Goal: Contribute content: Contribute content

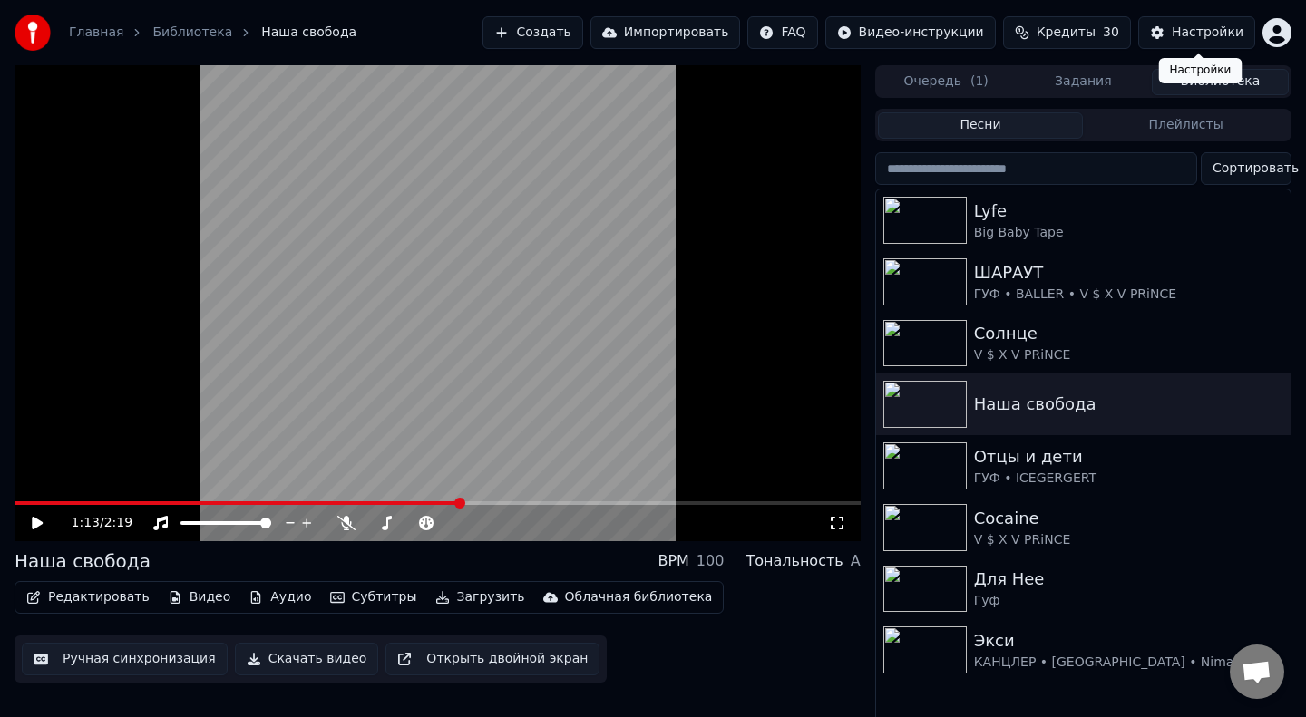
click at [26, 5] on div "Главная Библиотека Наша свобода Создать Импортировать FAQ Видео-инструкции Кред…" at bounding box center [653, 32] width 1306 height 65
click at [173, 261] on video at bounding box center [438, 303] width 846 height 476
click at [22, 499] on video at bounding box center [438, 303] width 846 height 476
click at [271, 260] on video at bounding box center [438, 303] width 846 height 476
click at [22, 498] on video at bounding box center [438, 303] width 846 height 476
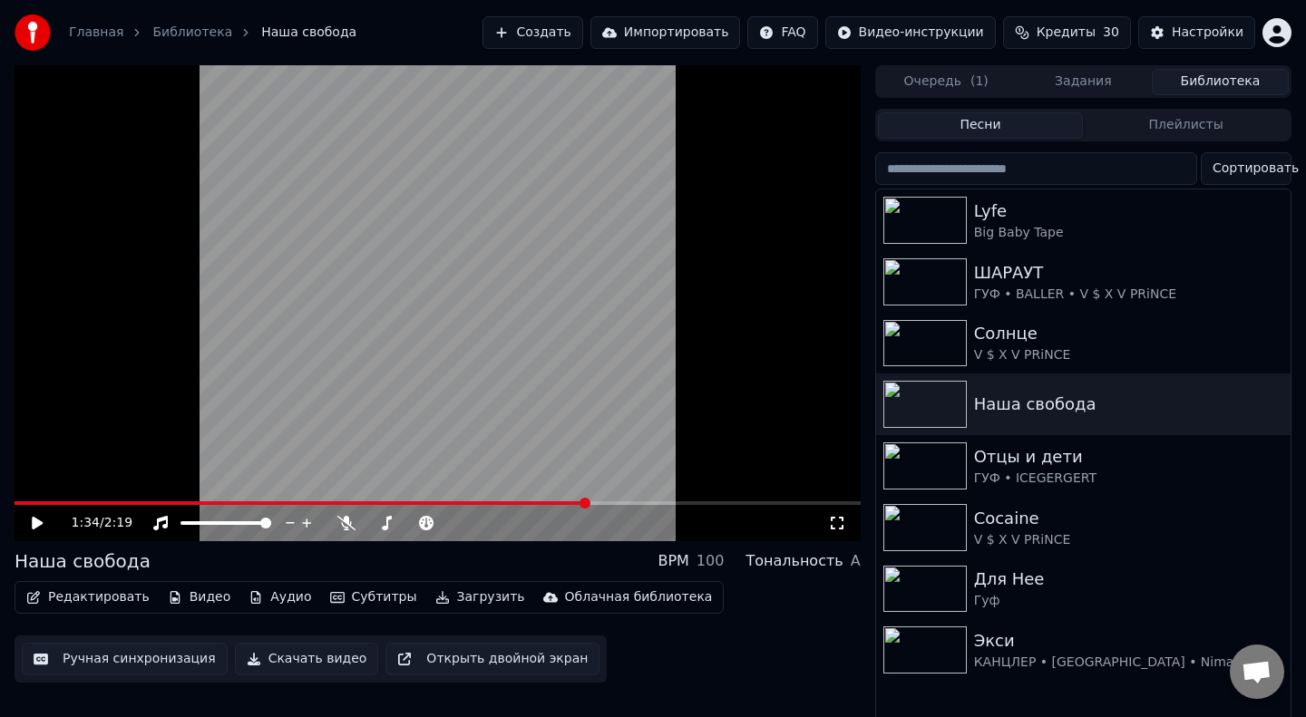
click at [22, 500] on video at bounding box center [438, 303] width 846 height 476
click at [19, 500] on video at bounding box center [438, 303] width 846 height 476
click at [29, 518] on icon at bounding box center [50, 523] width 43 height 15
click at [20, 501] on span at bounding box center [311, 503] width 592 height 4
click at [827, 530] on div "0:25 / 2:19" at bounding box center [450, 523] width 756 height 18
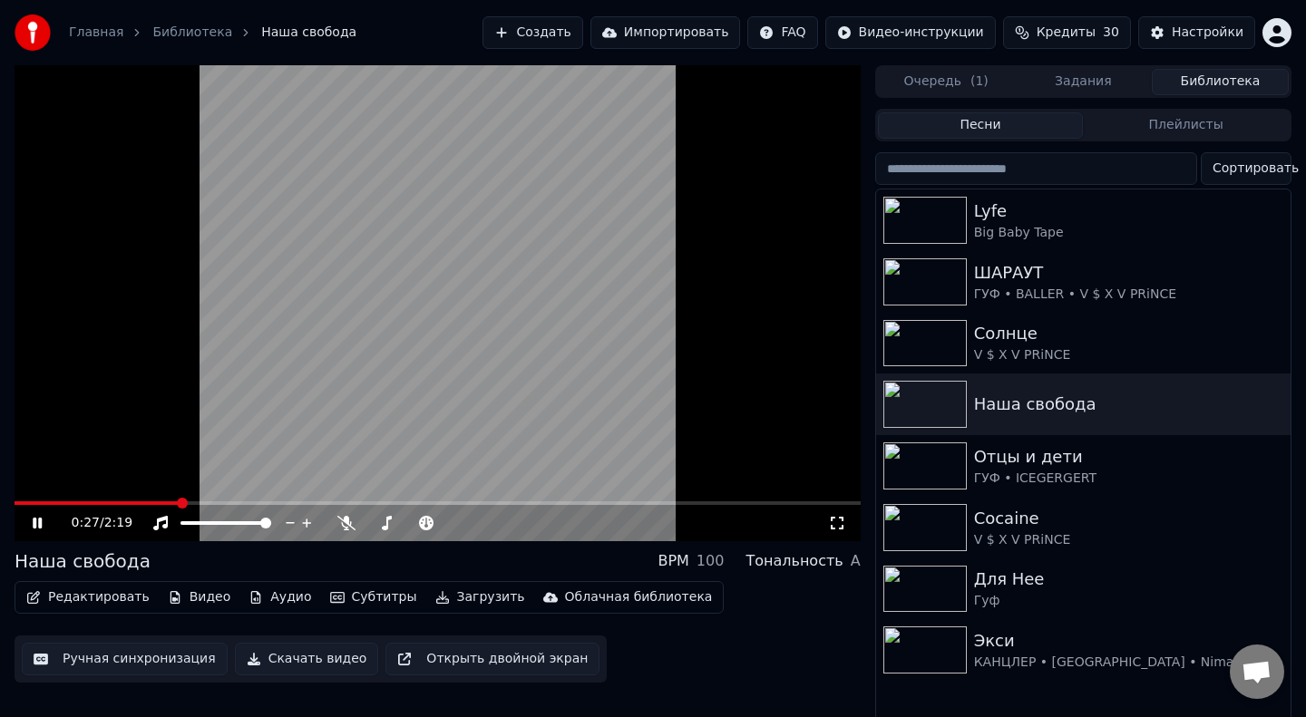
click at [835, 525] on icon at bounding box center [837, 523] width 18 height 15
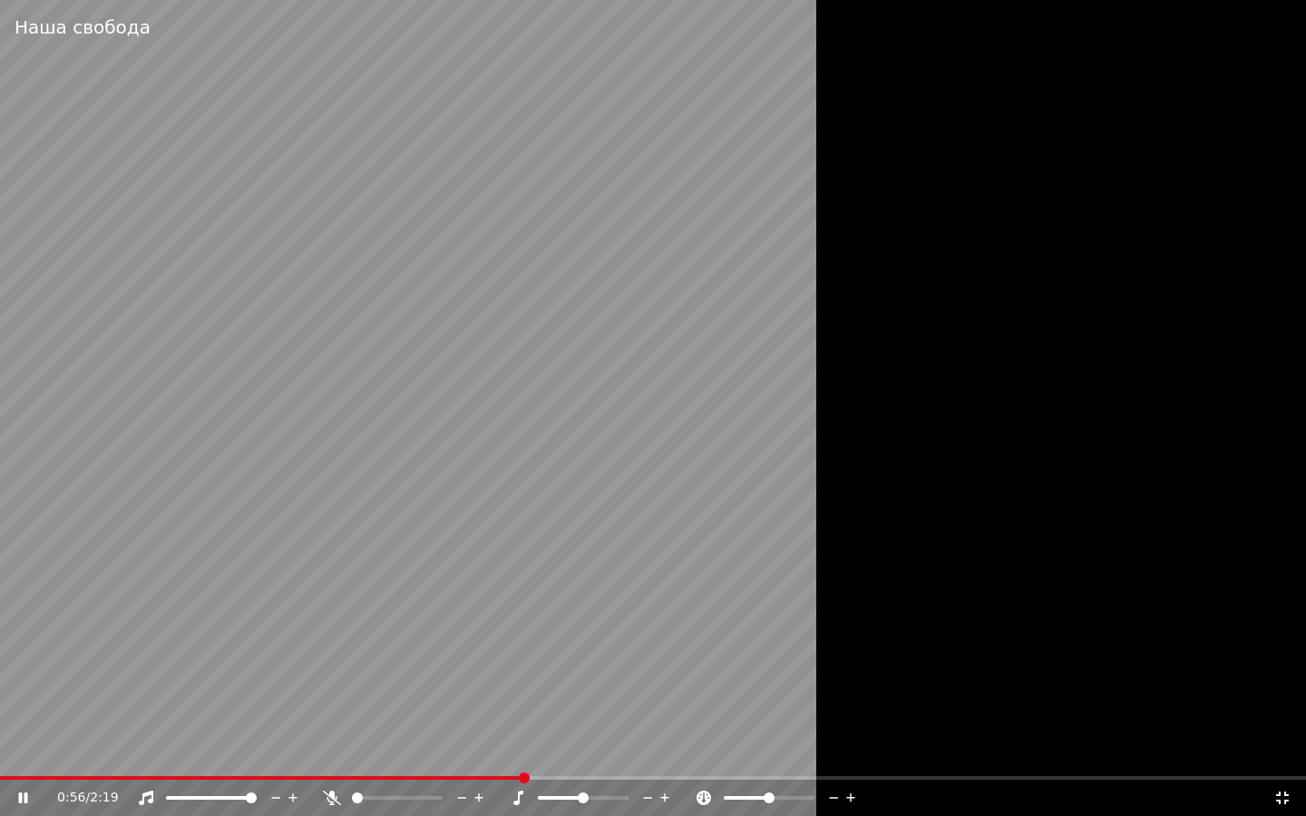
click at [8, 716] on span at bounding box center [261, 778] width 523 height 4
click at [145, 716] on span at bounding box center [653, 778] width 1306 height 4
click at [34, 716] on span at bounding box center [435, 778] width 870 height 4
click at [21, 716] on video at bounding box center [653, 408] width 1306 height 816
click at [87, 716] on video at bounding box center [653, 408] width 1306 height 816
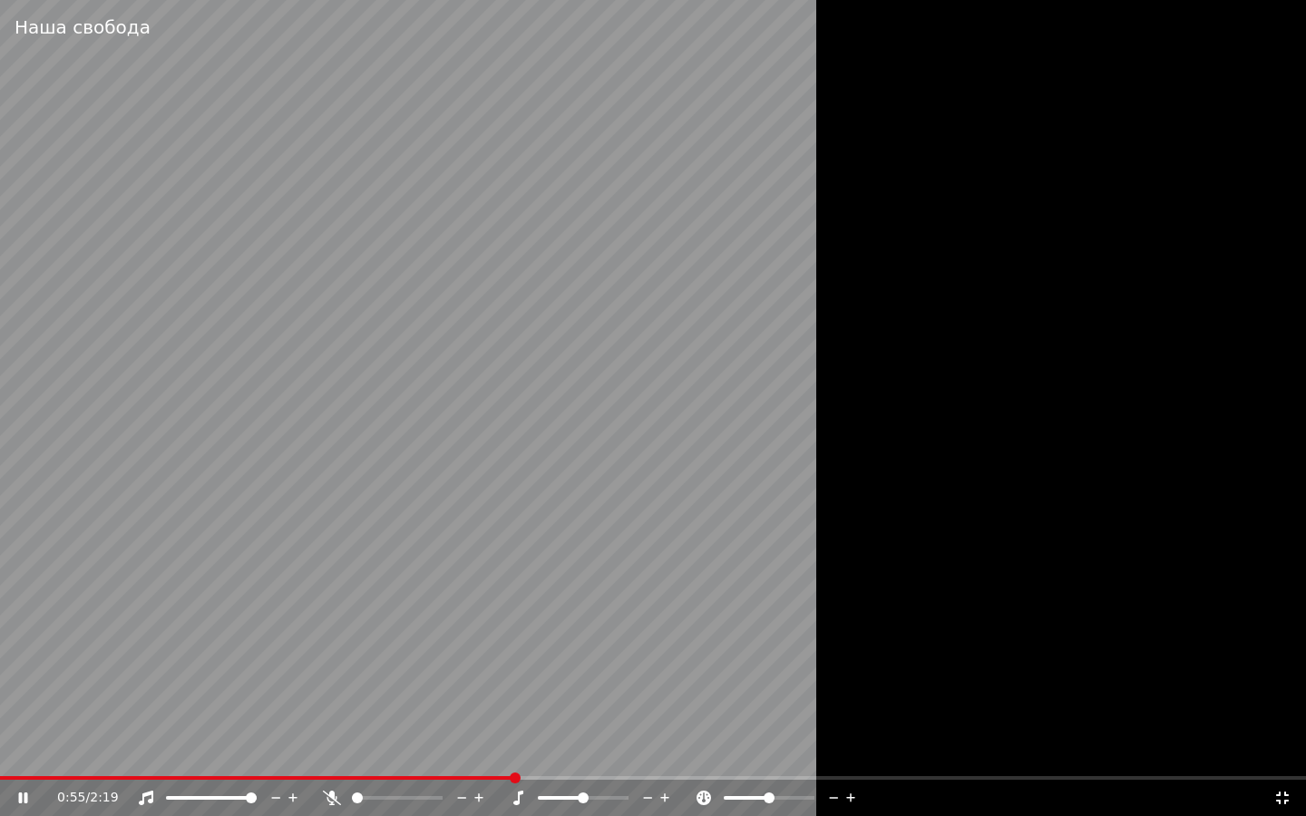
click at [95, 716] on video at bounding box center [653, 408] width 1306 height 816
click at [99, 716] on span at bounding box center [257, 778] width 515 height 4
click at [61, 567] on video at bounding box center [653, 408] width 1306 height 816
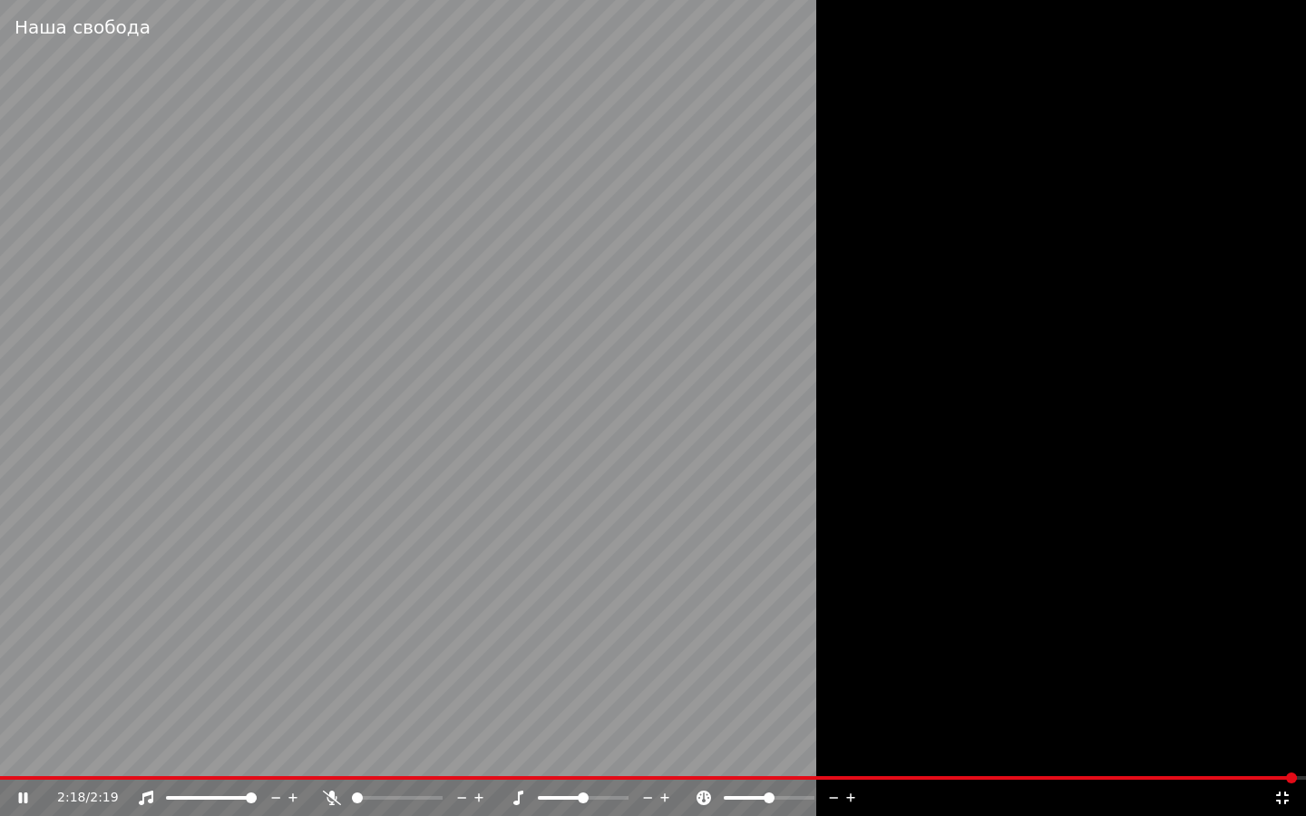
click at [43, 716] on span at bounding box center [648, 778] width 1296 height 4
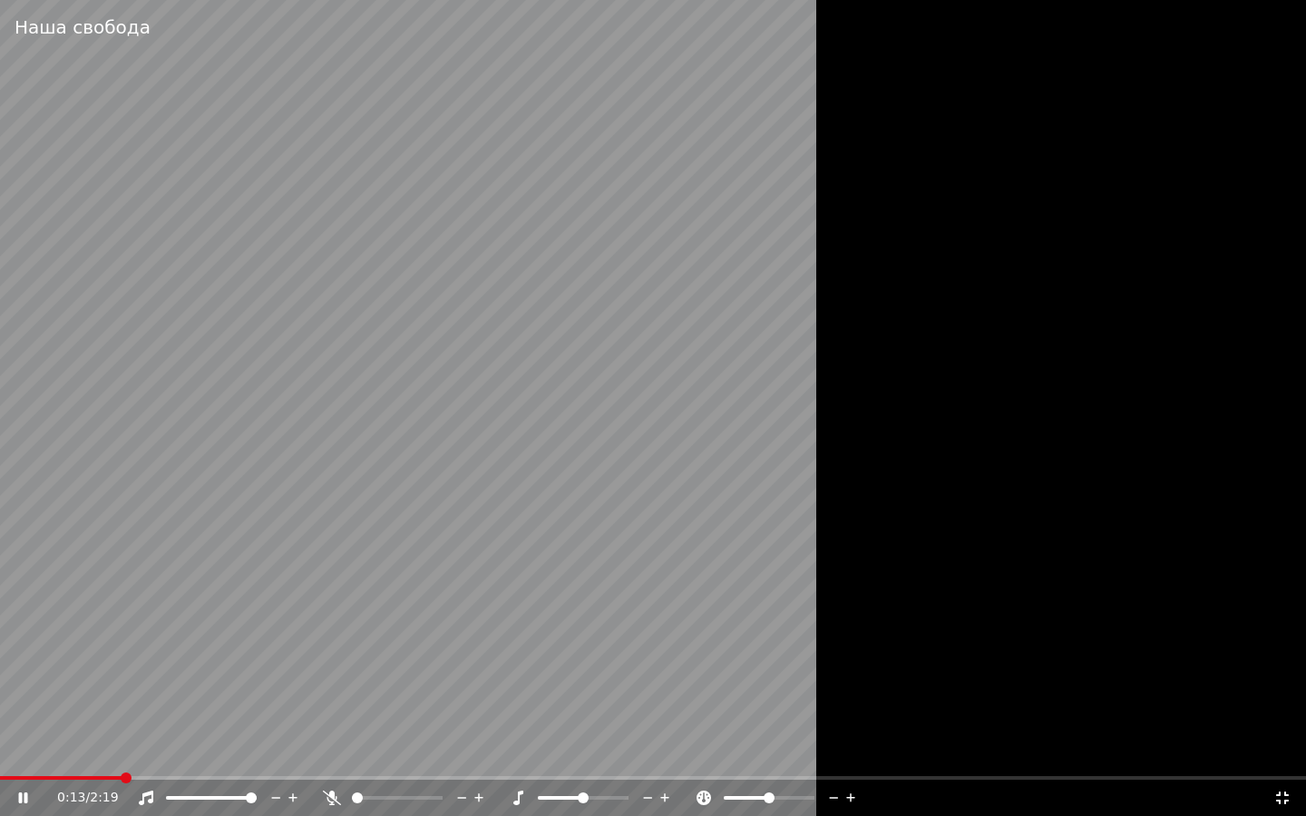
click at [124, 716] on span at bounding box center [653, 778] width 1306 height 4
click at [178, 716] on span at bounding box center [653, 778] width 1306 height 4
click at [141, 716] on video at bounding box center [653, 408] width 1306 height 816
click at [141, 716] on span at bounding box center [101, 778] width 202 height 4
click at [217, 696] on video at bounding box center [653, 408] width 1306 height 816
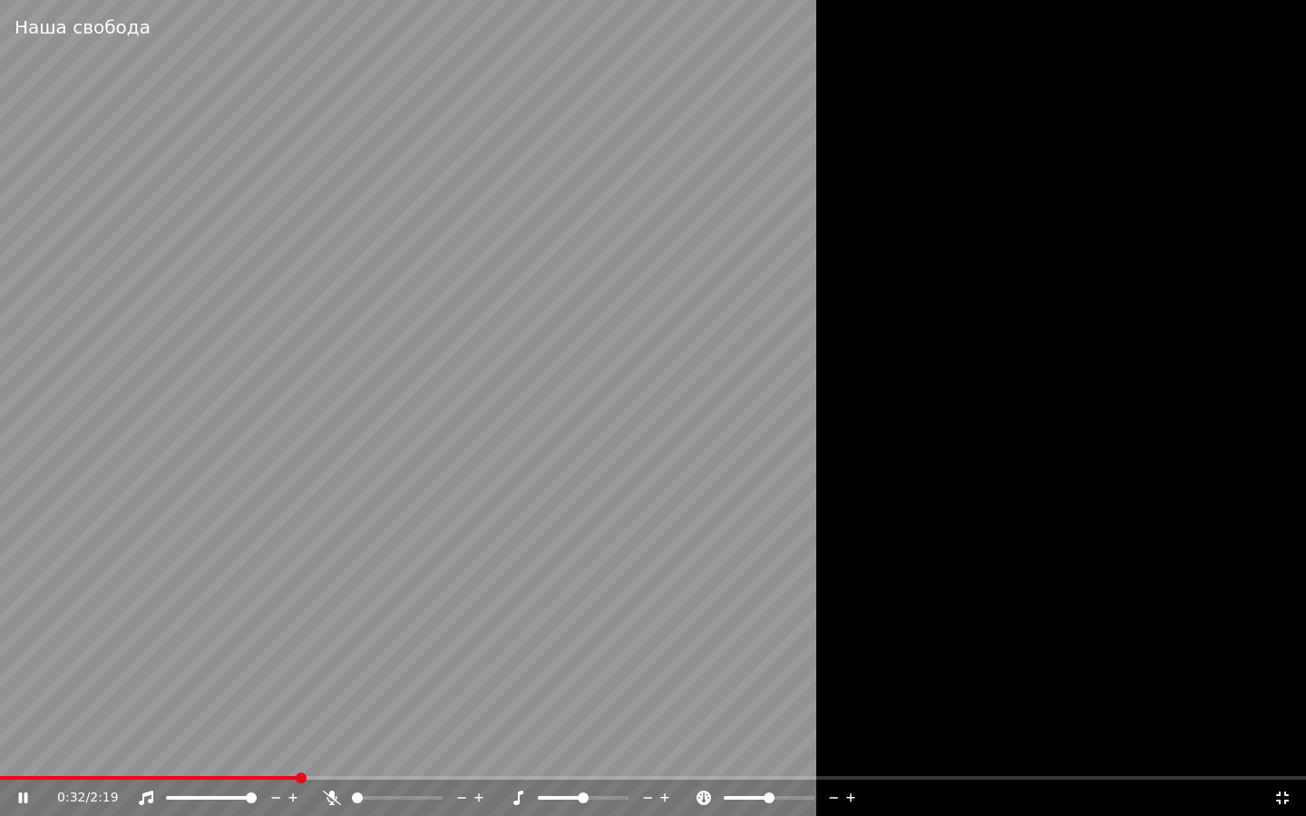
click at [298, 716] on span at bounding box center [149, 778] width 298 height 4
click at [80, 716] on span at bounding box center [329, 778] width 659 height 4
click at [521, 401] on video at bounding box center [653, 408] width 1306 height 816
click at [321, 716] on video at bounding box center [653, 408] width 1306 height 816
click at [317, 716] on video at bounding box center [653, 408] width 1306 height 816
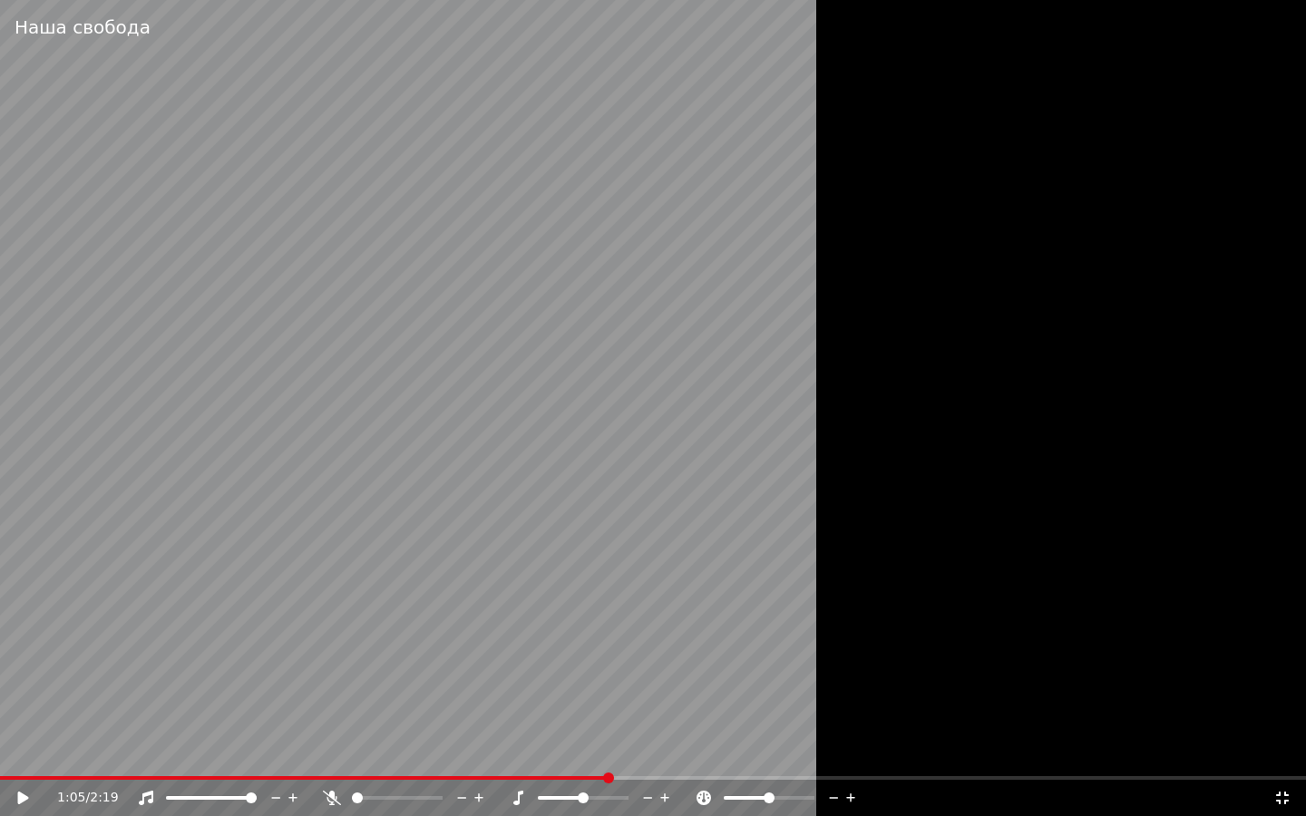
click at [316, 716] on span at bounding box center [304, 778] width 608 height 4
click at [582, 350] on video at bounding box center [653, 408] width 1306 height 816
click at [720, 251] on video at bounding box center [653, 408] width 1306 height 816
click at [670, 583] on video at bounding box center [653, 408] width 1306 height 816
click at [65, 716] on span at bounding box center [32, 778] width 65 height 4
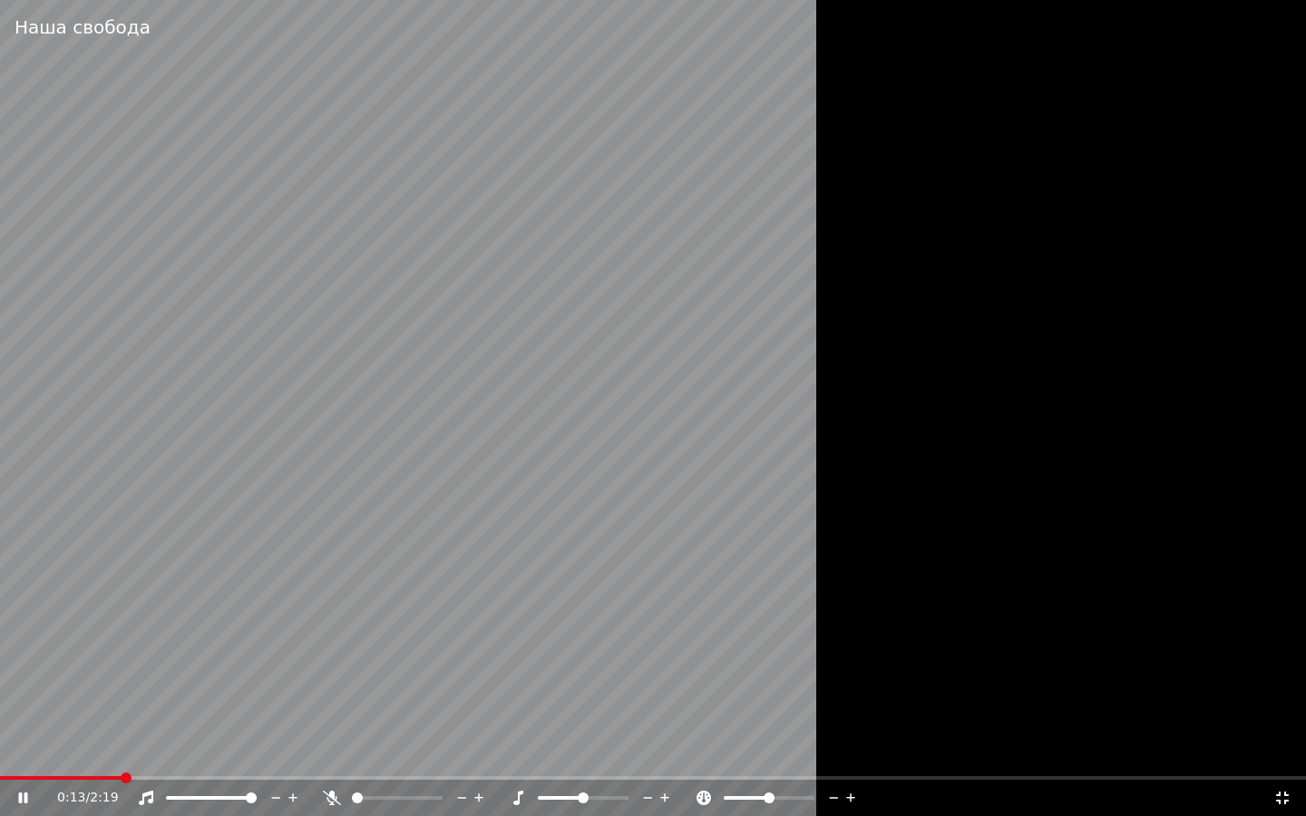
click at [121, 716] on span at bounding box center [653, 778] width 1306 height 4
click at [57, 716] on video at bounding box center [653, 408] width 1306 height 816
click at [53, 716] on span at bounding box center [28, 778] width 56 height 4
click at [429, 630] on video at bounding box center [653, 408] width 1306 height 816
click at [486, 393] on video at bounding box center [653, 408] width 1306 height 816
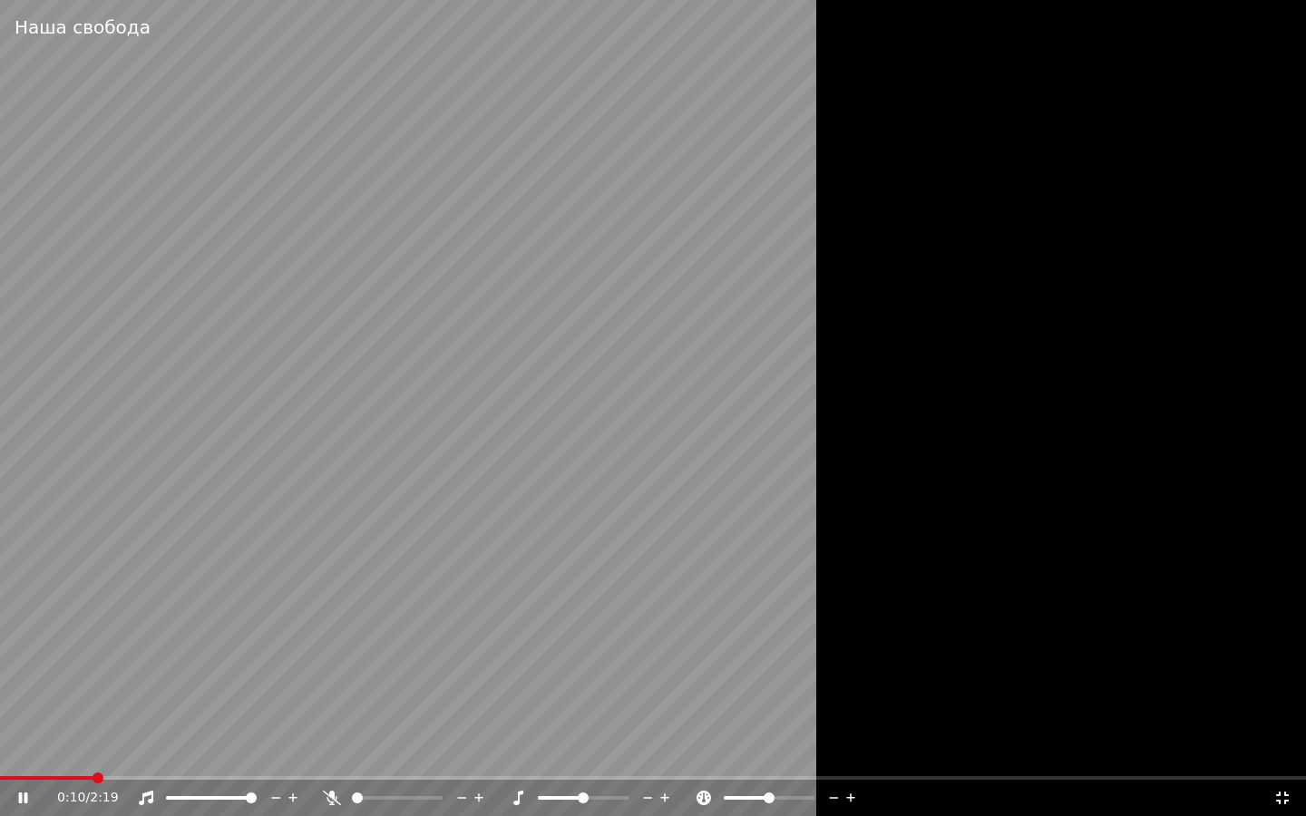
click at [88, 716] on span at bounding box center [46, 778] width 93 height 4
click at [1139, 716] on div at bounding box center [653, 408] width 1306 height 816
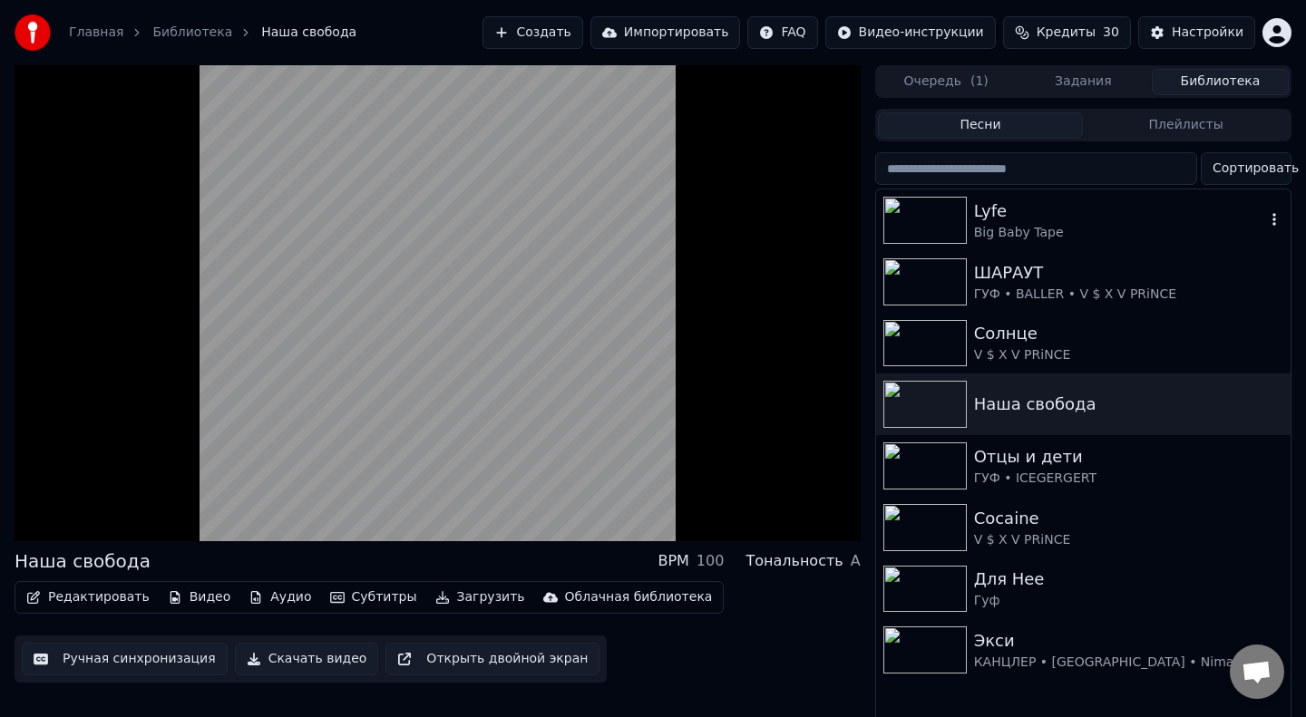
click at [922, 202] on img at bounding box center [924, 220] width 83 height 47
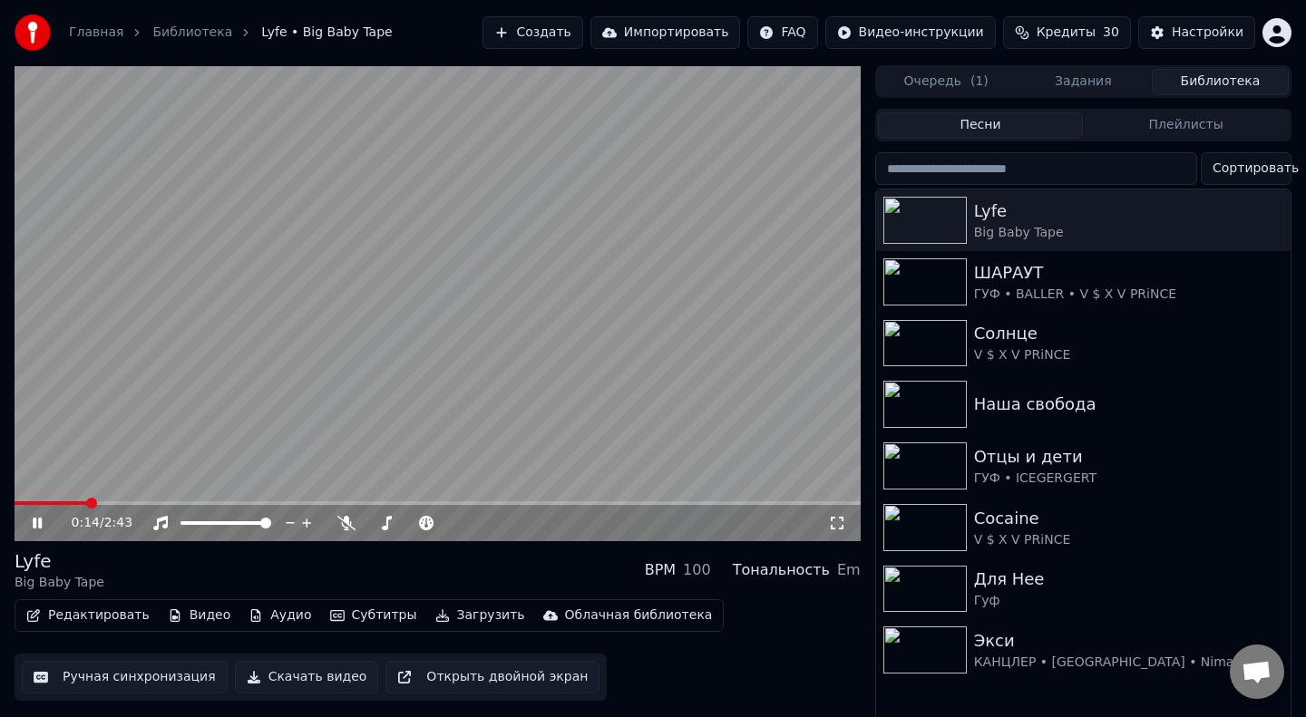
click at [87, 502] on span at bounding box center [438, 503] width 846 height 4
click at [59, 500] on video at bounding box center [438, 303] width 846 height 476
click at [68, 500] on video at bounding box center [438, 303] width 846 height 476
click at [73, 501] on span at bounding box center [235, 503] width 441 height 4
click at [99, 501] on span at bounding box center [72, 503] width 115 height 4
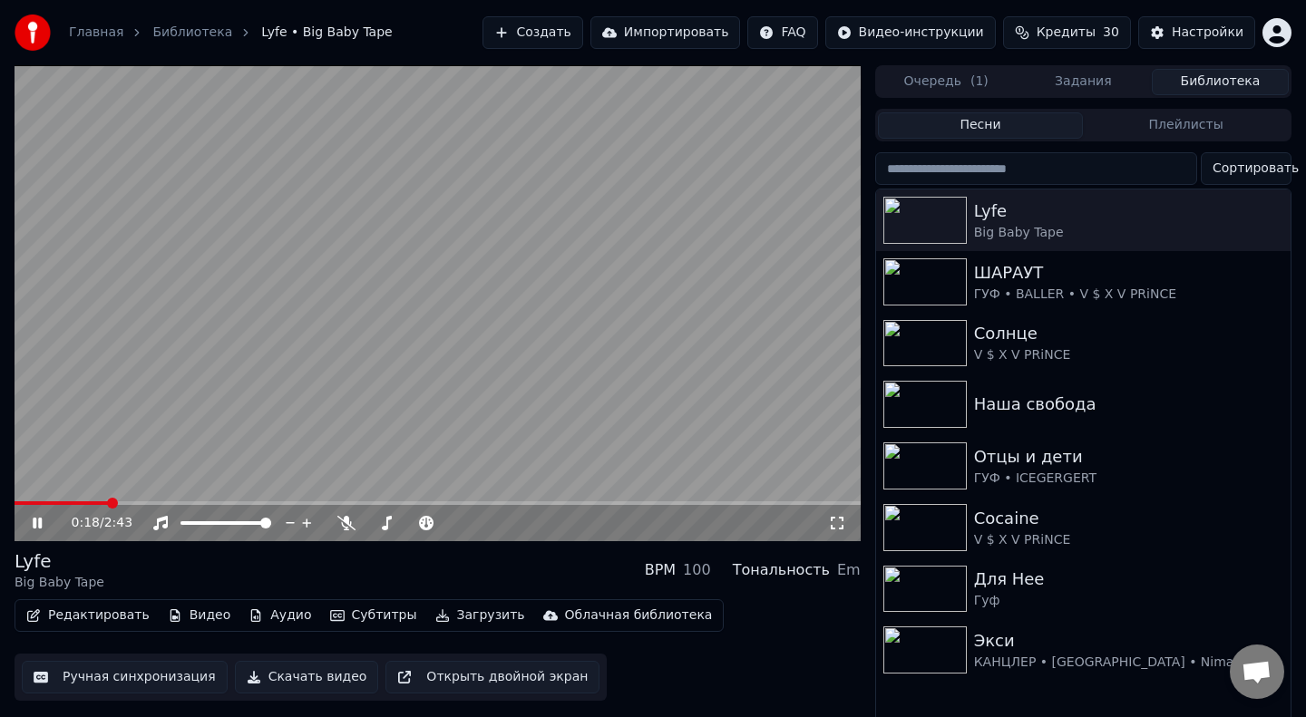
click at [107, 501] on span at bounding box center [61, 503] width 93 height 4
click at [101, 501] on span at bounding box center [72, 503] width 114 height 4
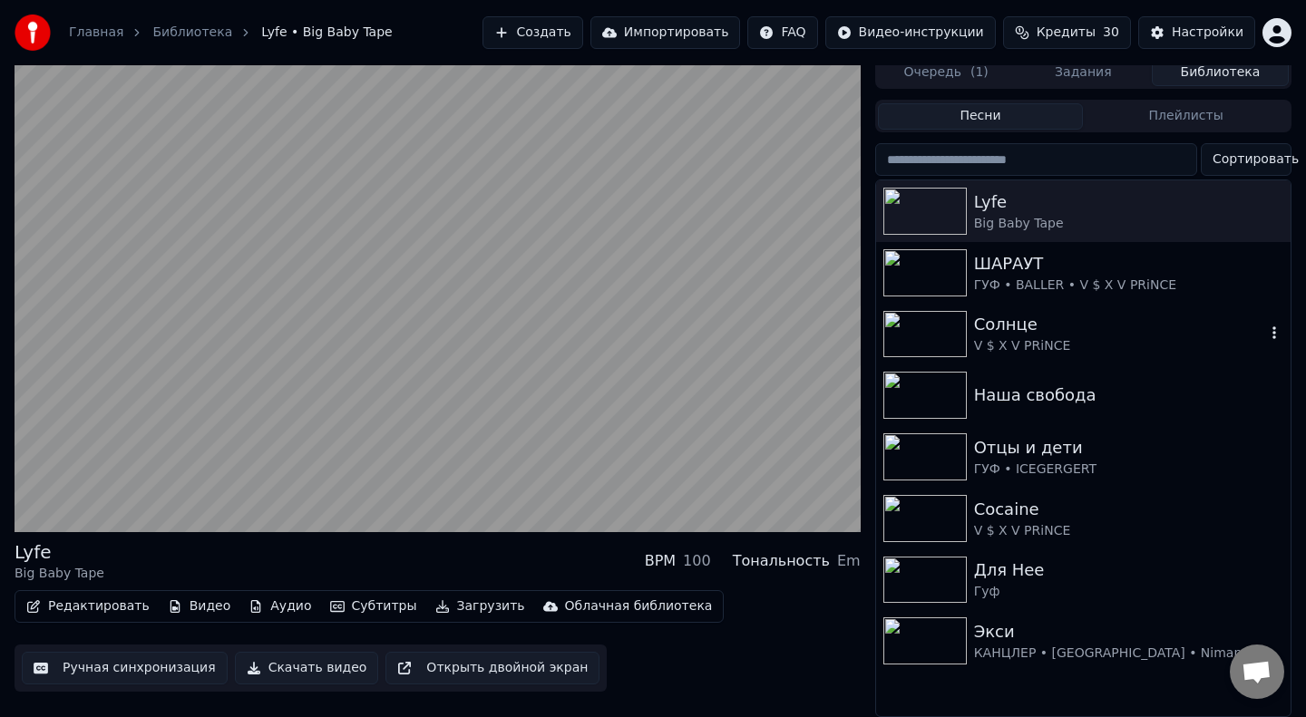
click at [946, 343] on img at bounding box center [924, 334] width 83 height 47
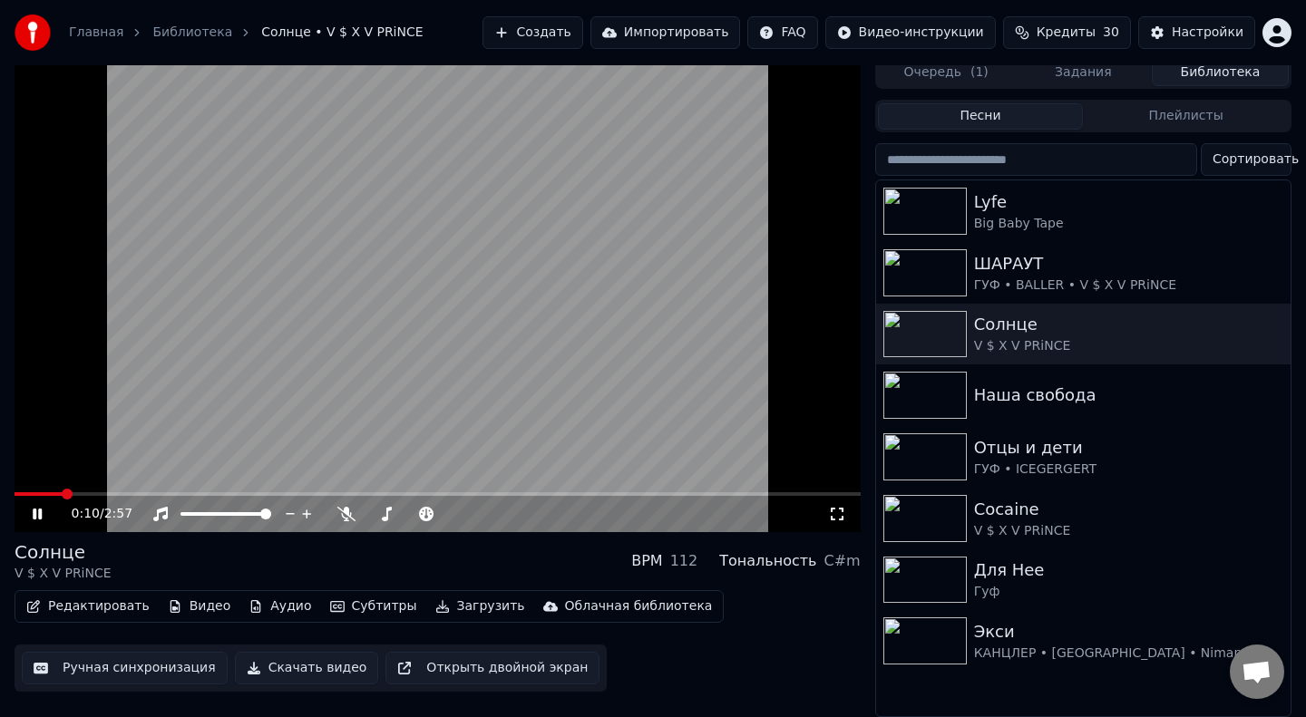
click at [63, 492] on span at bounding box center [39, 494] width 48 height 4
click at [44, 493] on span at bounding box center [44, 494] width 58 height 4
click at [33, 494] on span at bounding box center [24, 494] width 19 height 4
click at [33, 494] on span at bounding box center [71, 494] width 113 height 4
click at [38, 492] on span at bounding box center [27, 494] width 24 height 4
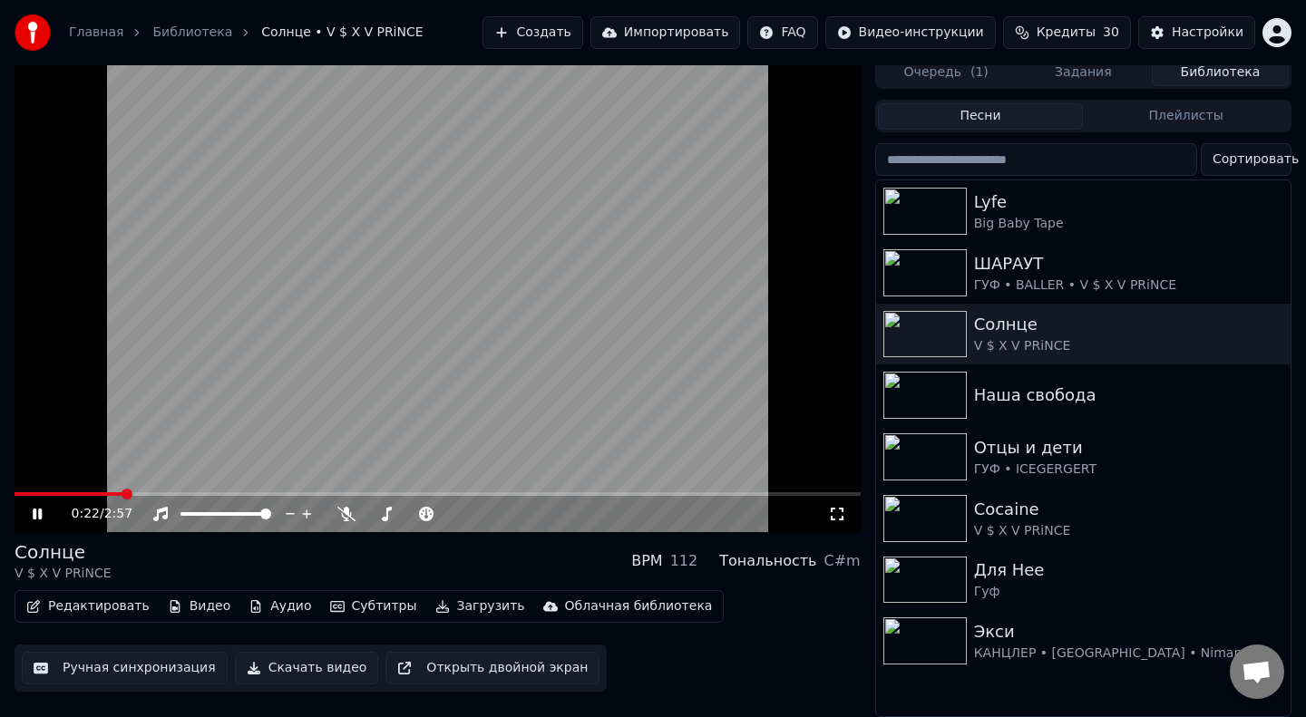
click at [38, 492] on span at bounding box center [69, 494] width 109 height 4
click at [38, 492] on span at bounding box center [27, 494] width 24 height 4
click at [24, 490] on video at bounding box center [438, 294] width 846 height 476
click at [1226, 336] on div "Солнце" at bounding box center [1119, 324] width 291 height 25
click at [950, 337] on img at bounding box center [924, 334] width 83 height 47
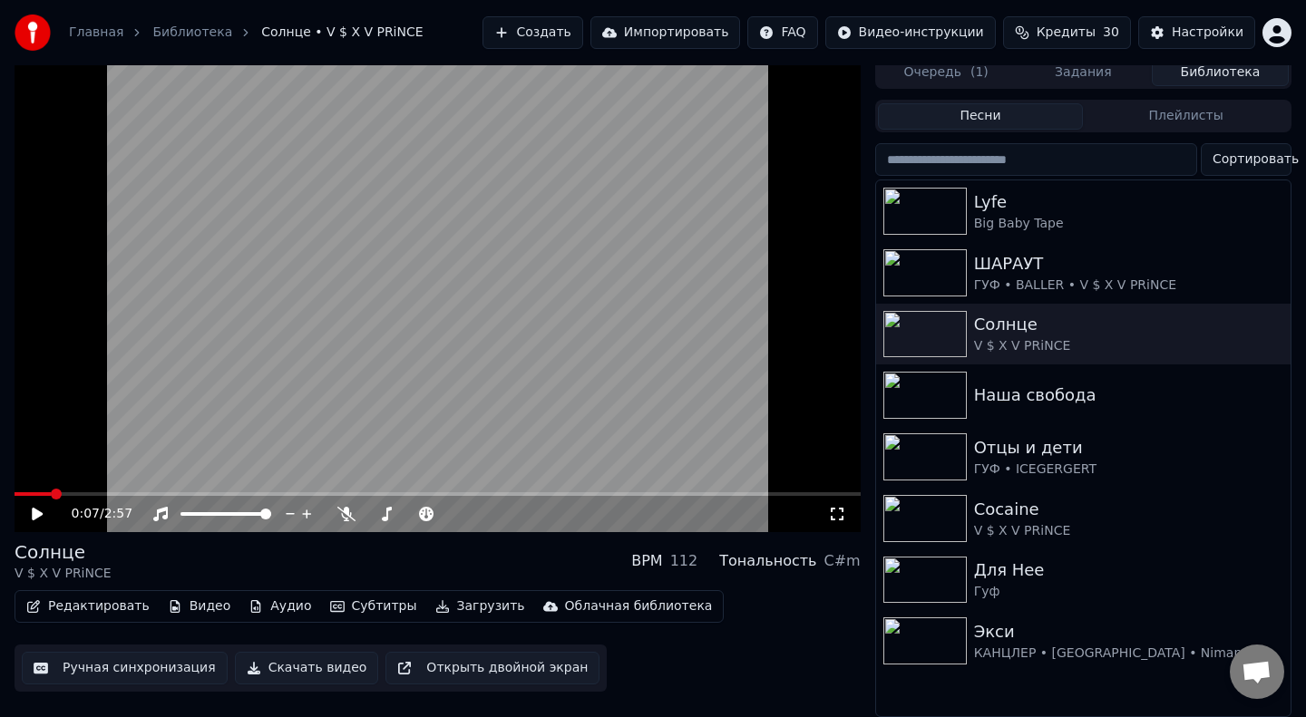
click at [36, 516] on icon at bounding box center [37, 514] width 11 height 13
click at [19, 492] on span at bounding box center [37, 494] width 44 height 4
click at [19, 492] on span at bounding box center [73, 494] width 116 height 4
click at [19, 492] on span at bounding box center [40, 494] width 50 height 4
click at [19, 492] on span at bounding box center [74, 494] width 118 height 4
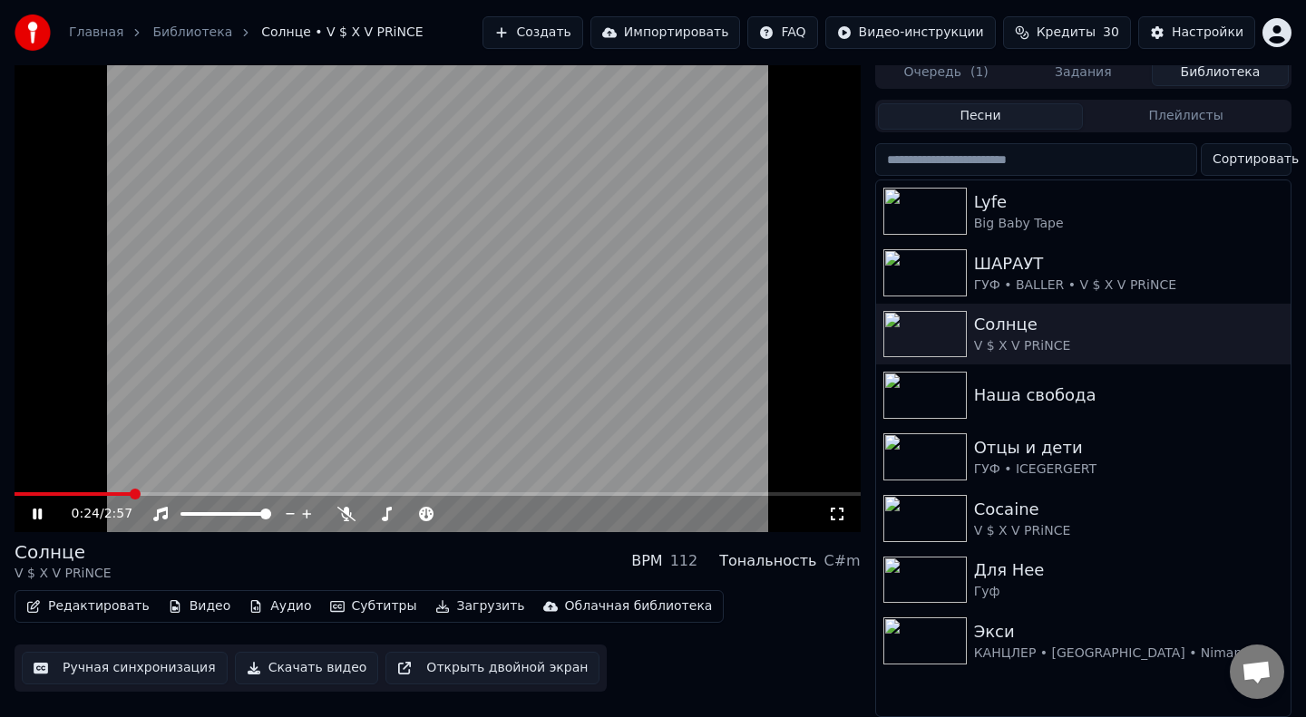
click at [19, 492] on span at bounding box center [73, 494] width 117 height 4
click at [34, 490] on video at bounding box center [438, 294] width 846 height 476
click at [42, 492] on span at bounding box center [73, 494] width 116 height 4
click at [33, 510] on icon at bounding box center [37, 514] width 11 height 13
click at [42, 492] on span at bounding box center [248, 494] width 467 height 4
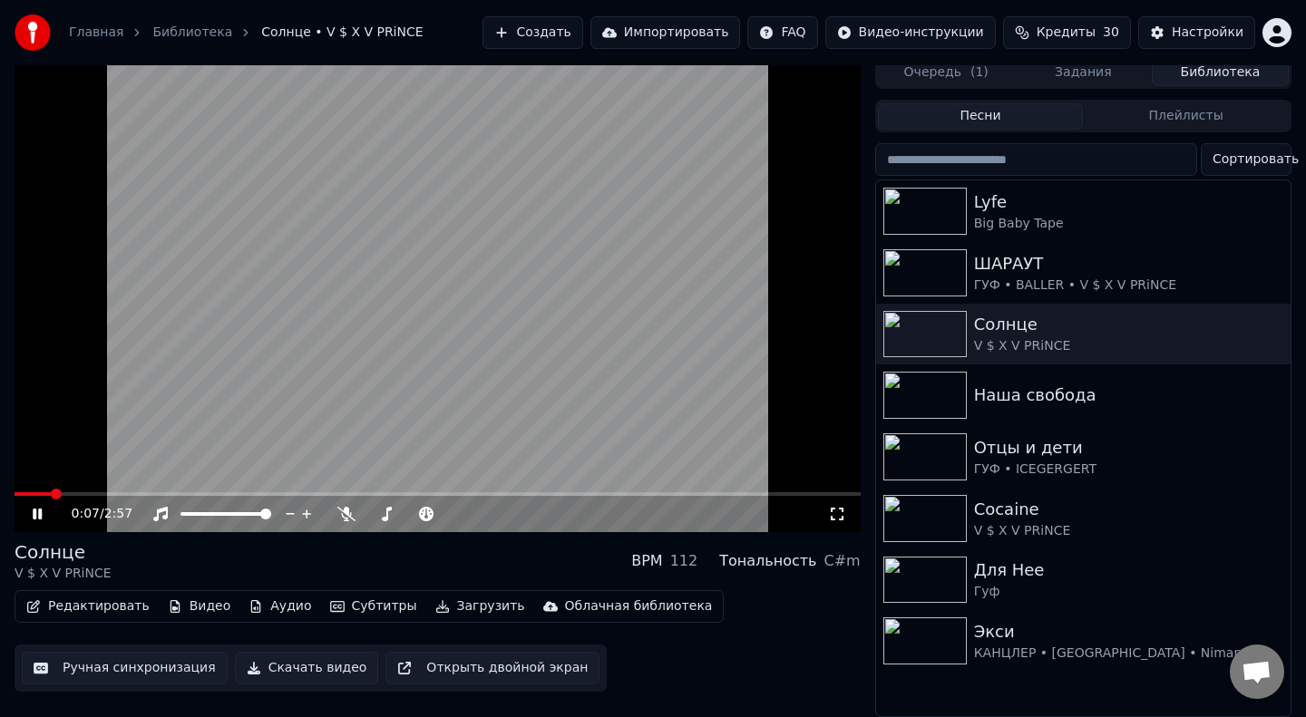
click at [28, 492] on span at bounding box center [33, 494] width 36 height 4
click at [498, 490] on video at bounding box center [438, 294] width 846 height 476
click at [498, 492] on span at bounding box center [438, 494] width 846 height 4
click at [475, 428] on video at bounding box center [438, 294] width 846 height 476
click at [471, 492] on span at bounding box center [243, 494] width 457 height 4
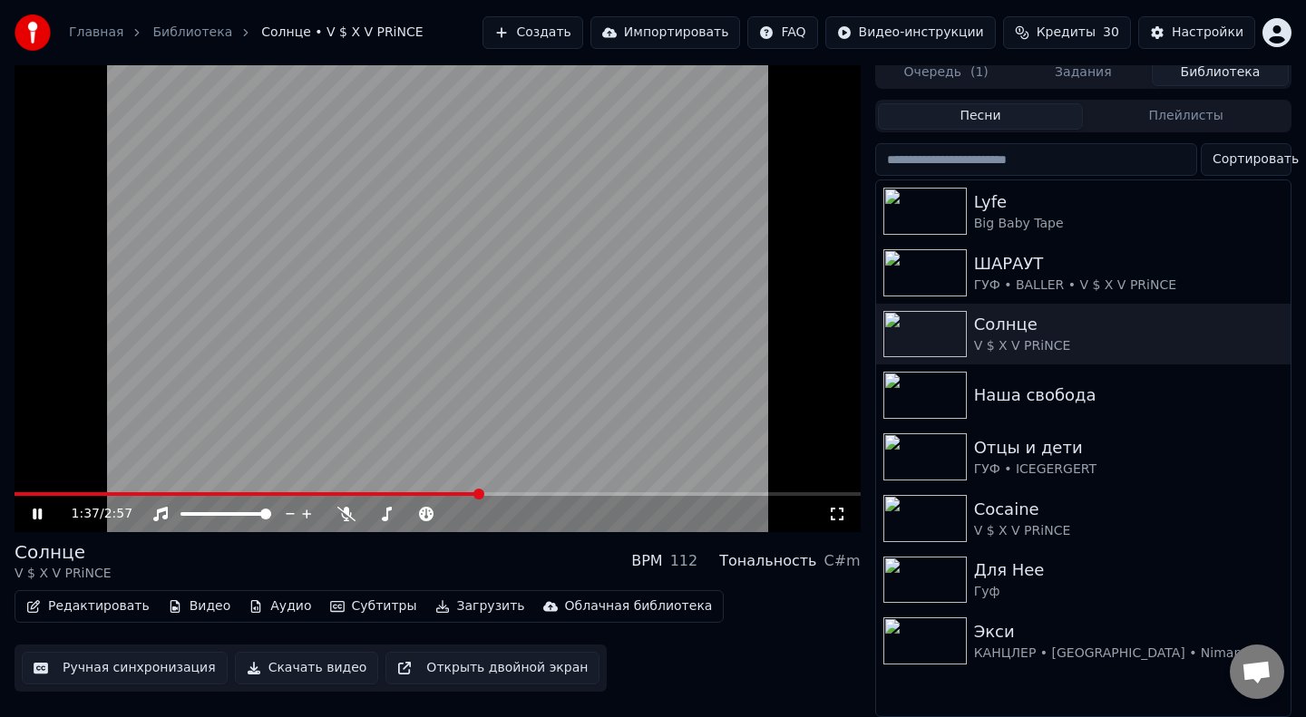
click at [442, 490] on video at bounding box center [438, 294] width 846 height 476
click at [435, 492] on span at bounding box center [248, 494] width 466 height 4
click at [383, 423] on video at bounding box center [438, 294] width 846 height 476
click at [347, 509] on icon at bounding box center [346, 514] width 18 height 15
click at [399, 510] on div at bounding box center [428, 514] width 146 height 18
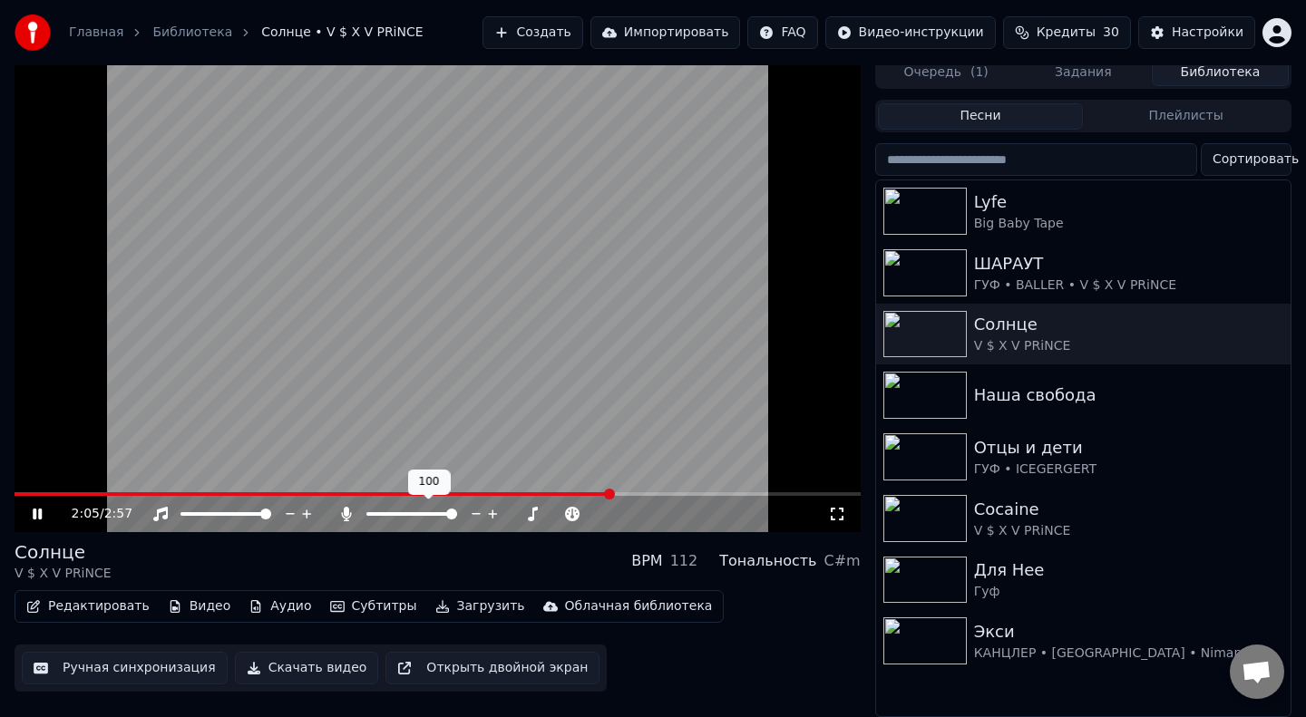
click at [400, 512] on span at bounding box center [411, 514] width 91 height 4
click at [443, 492] on span at bounding box center [229, 494] width 429 height 4
click at [973, 471] on div at bounding box center [928, 456] width 91 height 47
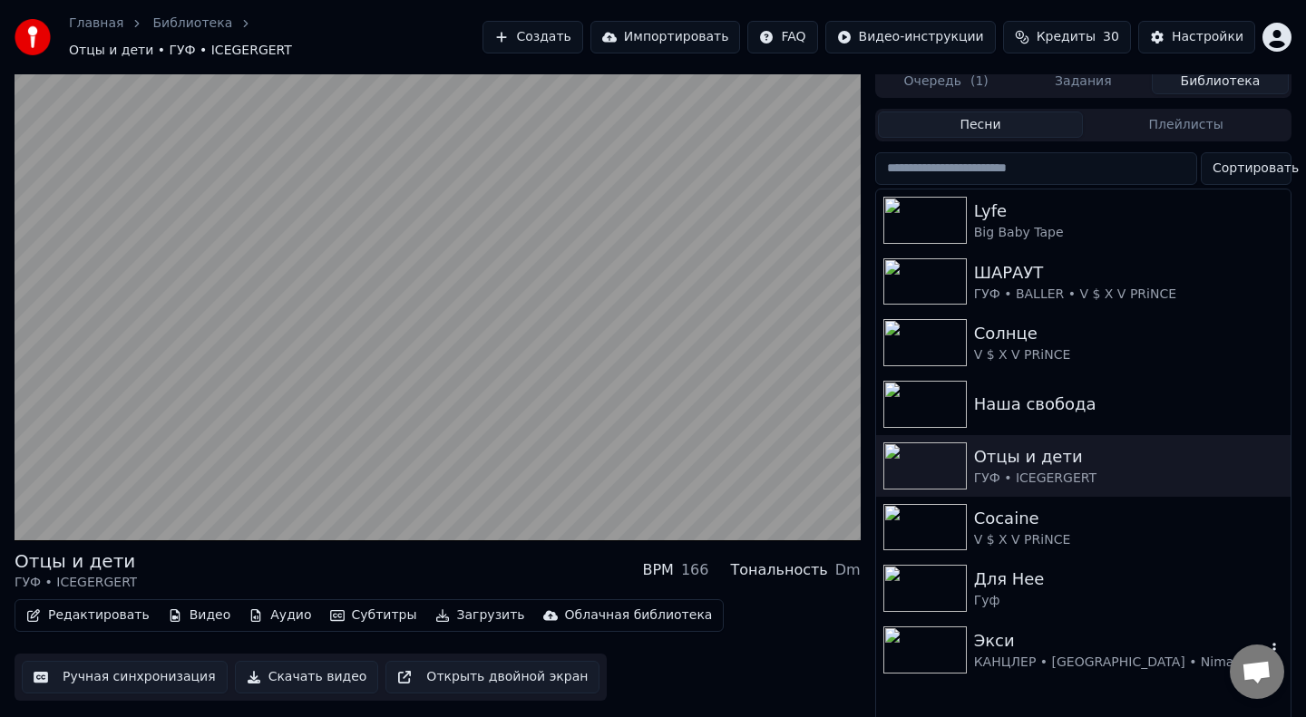
click at [995, 655] on div "КАНЦЛЕР • [GEOGRAPHIC_DATA] • Niman • [GEOGRAPHIC_DATA]" at bounding box center [1119, 663] width 291 height 18
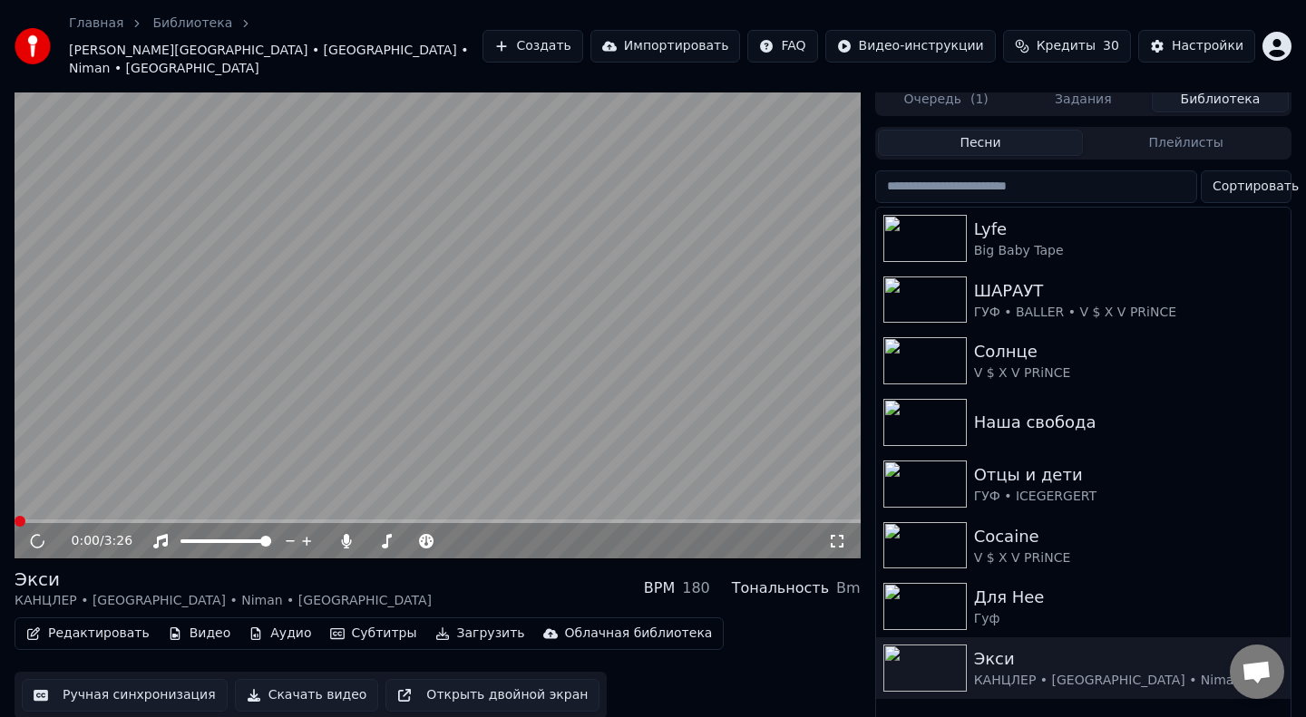
scroll to position [18, 0]
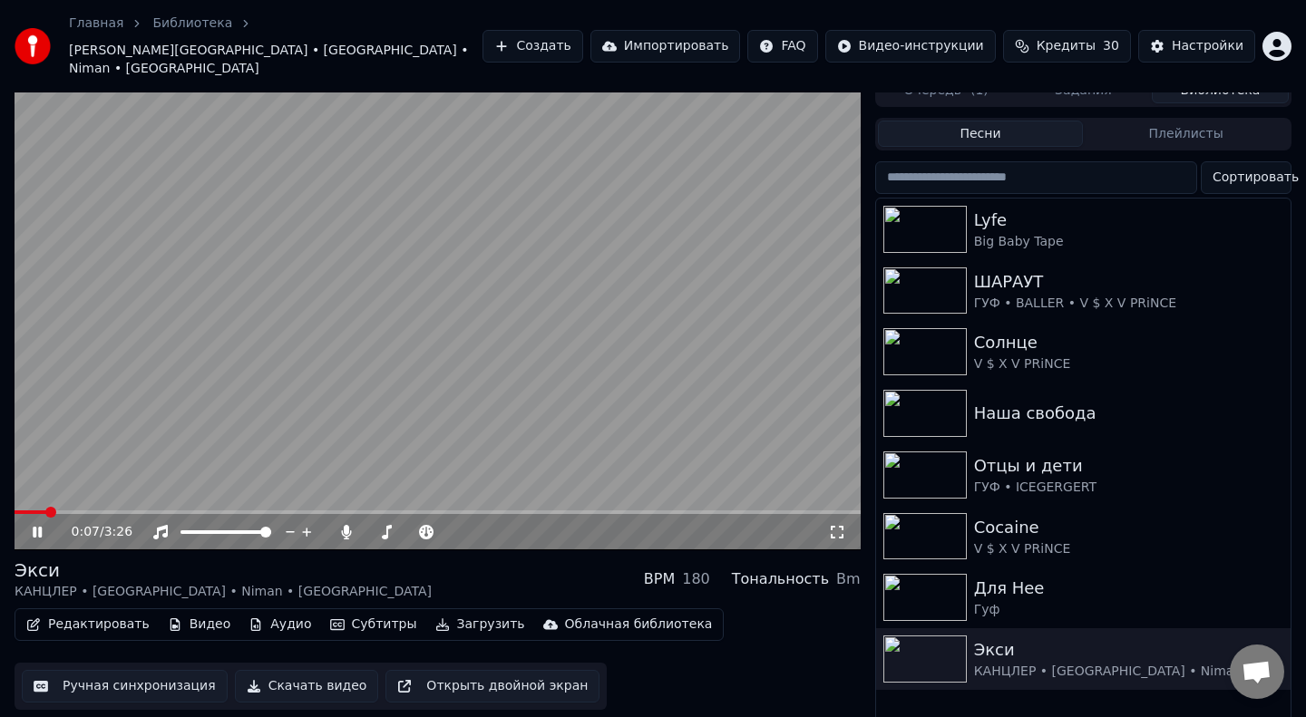
click at [296, 312] on video at bounding box center [438, 312] width 846 height 476
click at [554, 34] on button "Создать" at bounding box center [532, 46] width 100 height 33
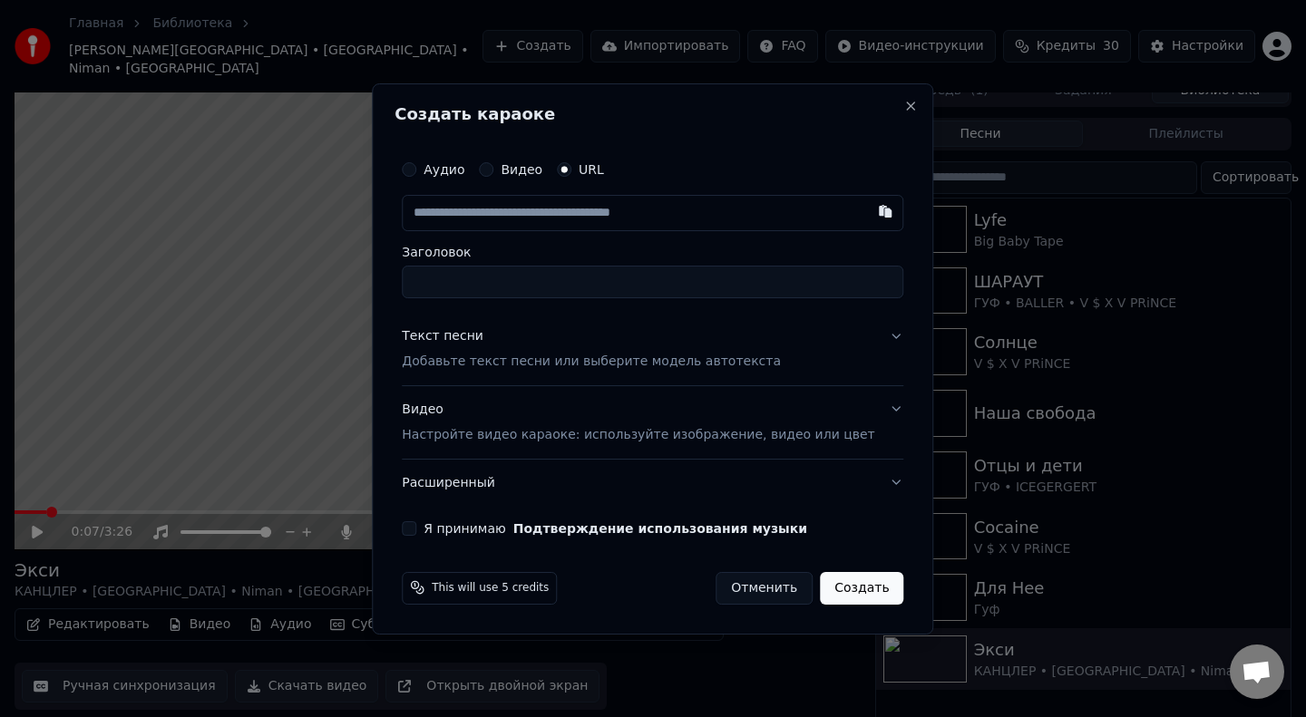
click at [501, 209] on input "text" at bounding box center [652, 213] width 501 height 36
type input "**********"
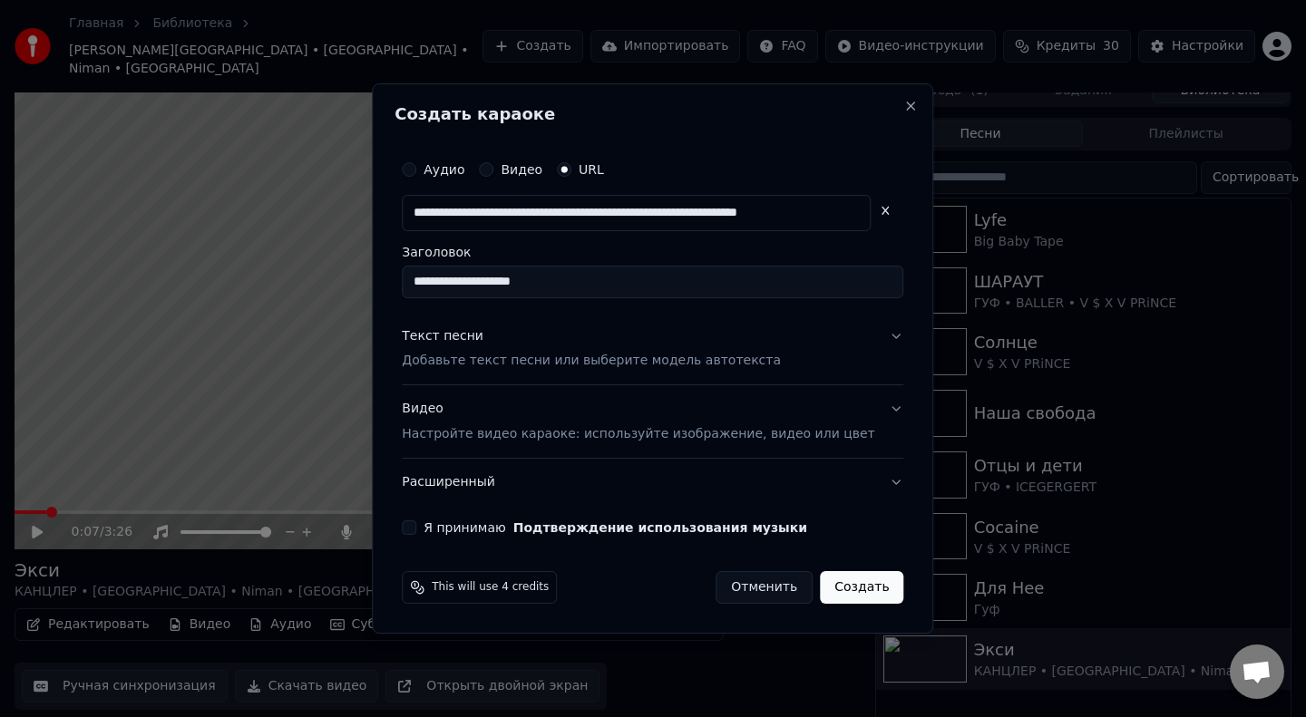
scroll to position [0, 0]
click at [458, 342] on div "Текст песни" at bounding box center [443, 336] width 82 height 18
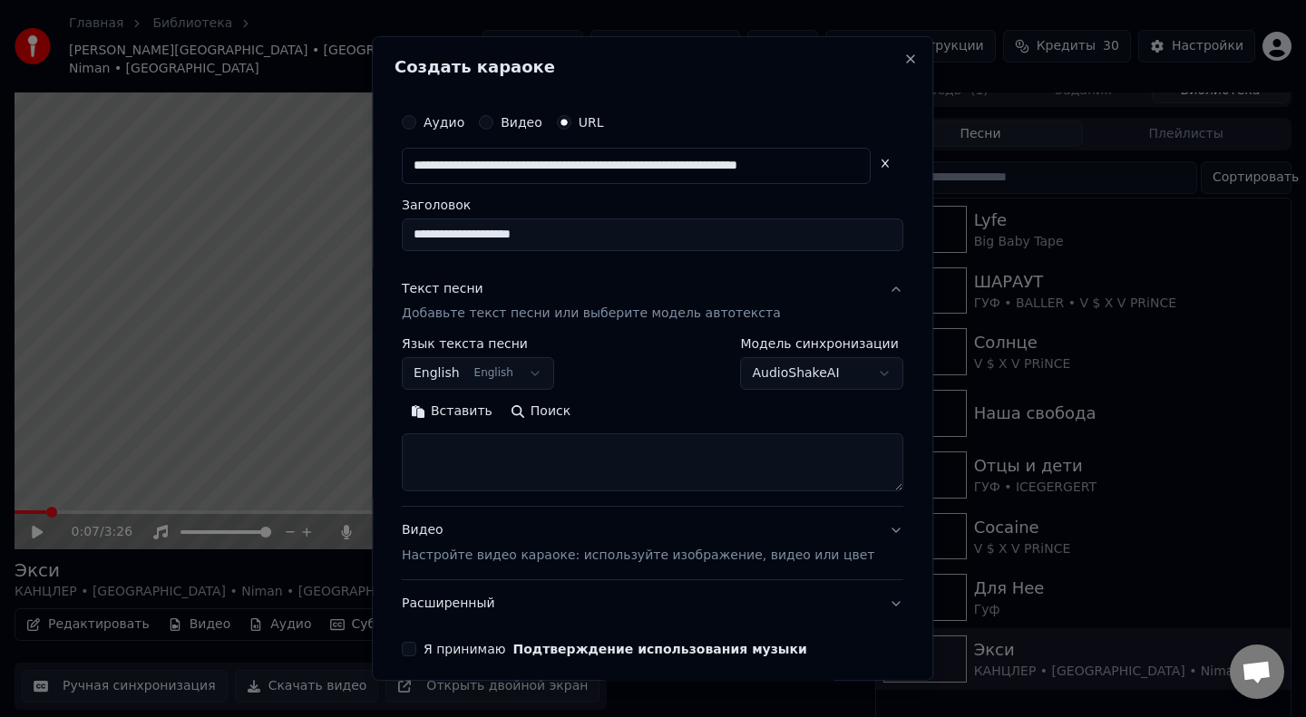
click at [516, 378] on button "English English" at bounding box center [478, 374] width 152 height 33
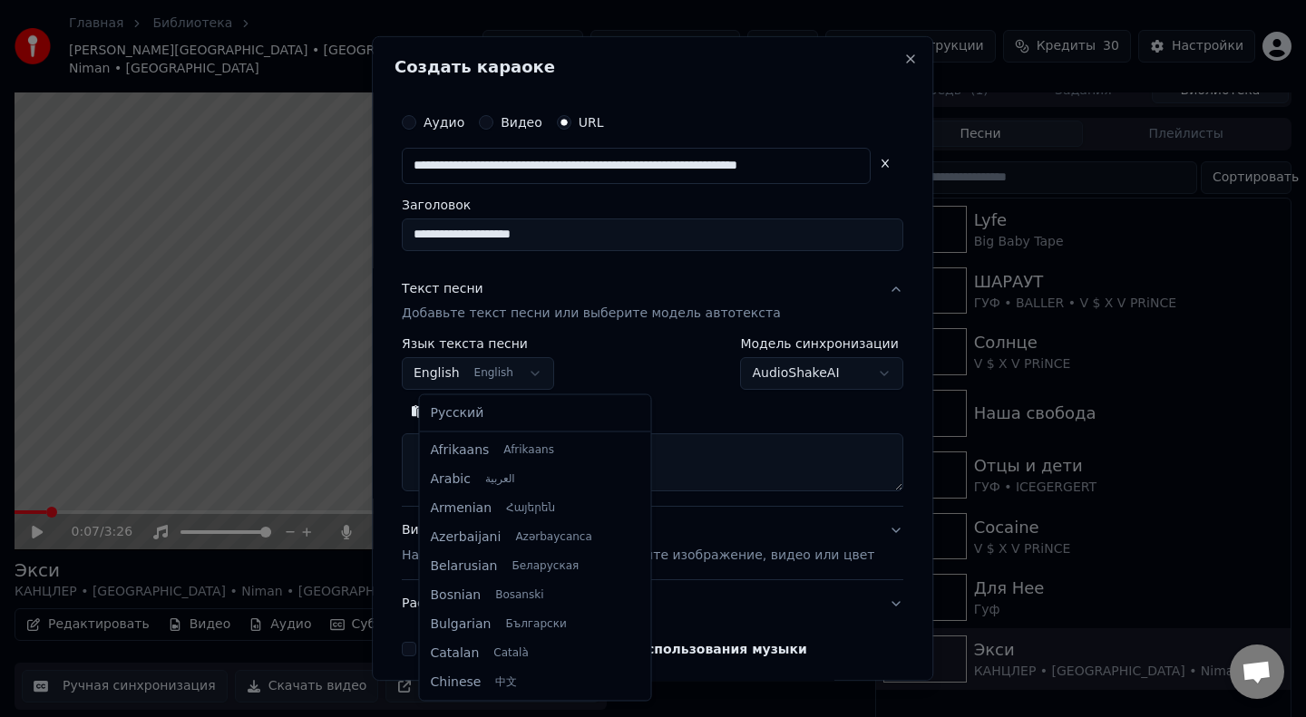
scroll to position [145, 0]
select select "**"
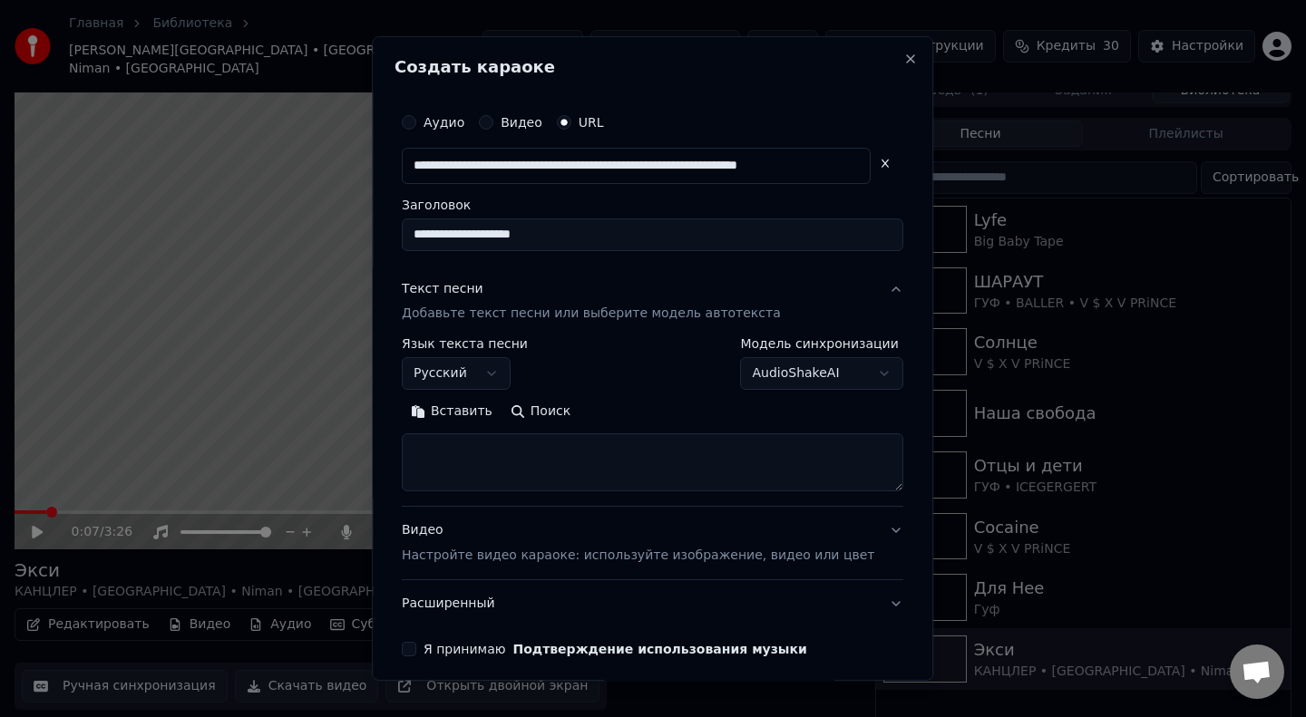
click at [506, 472] on textarea at bounding box center [652, 463] width 501 height 58
paste textarea "**********"
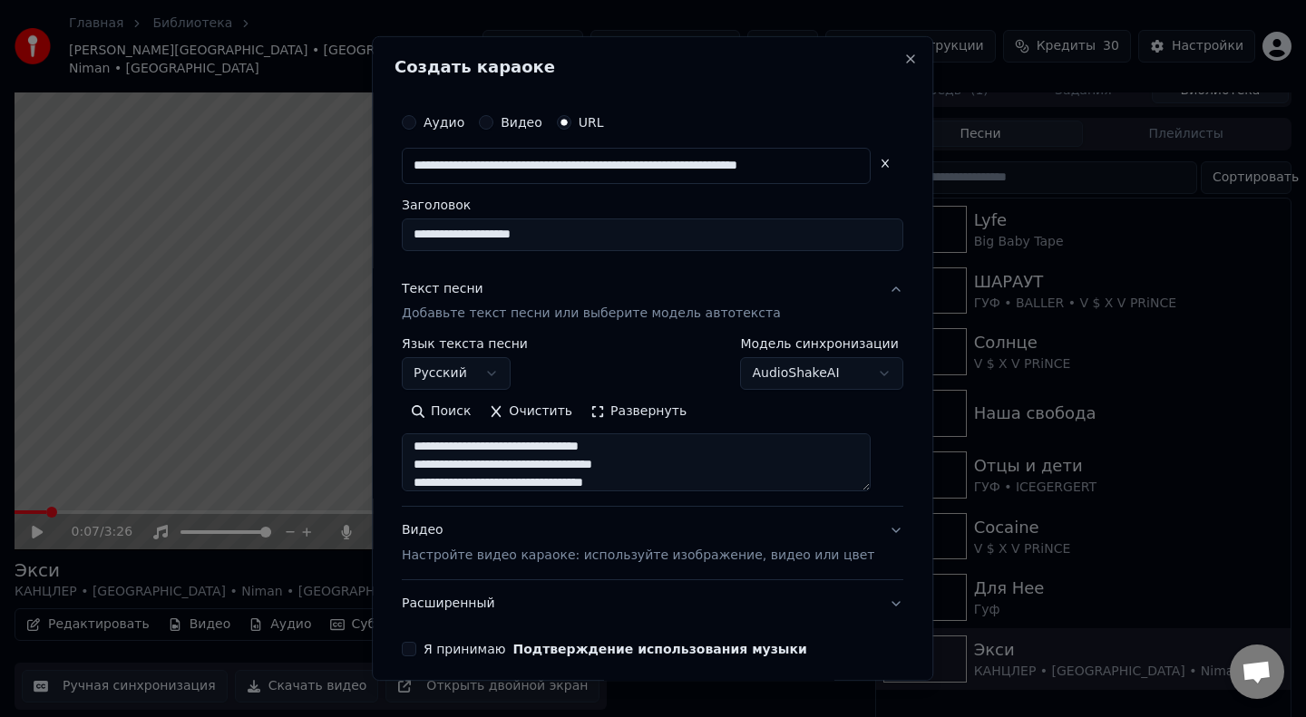
scroll to position [74, 0]
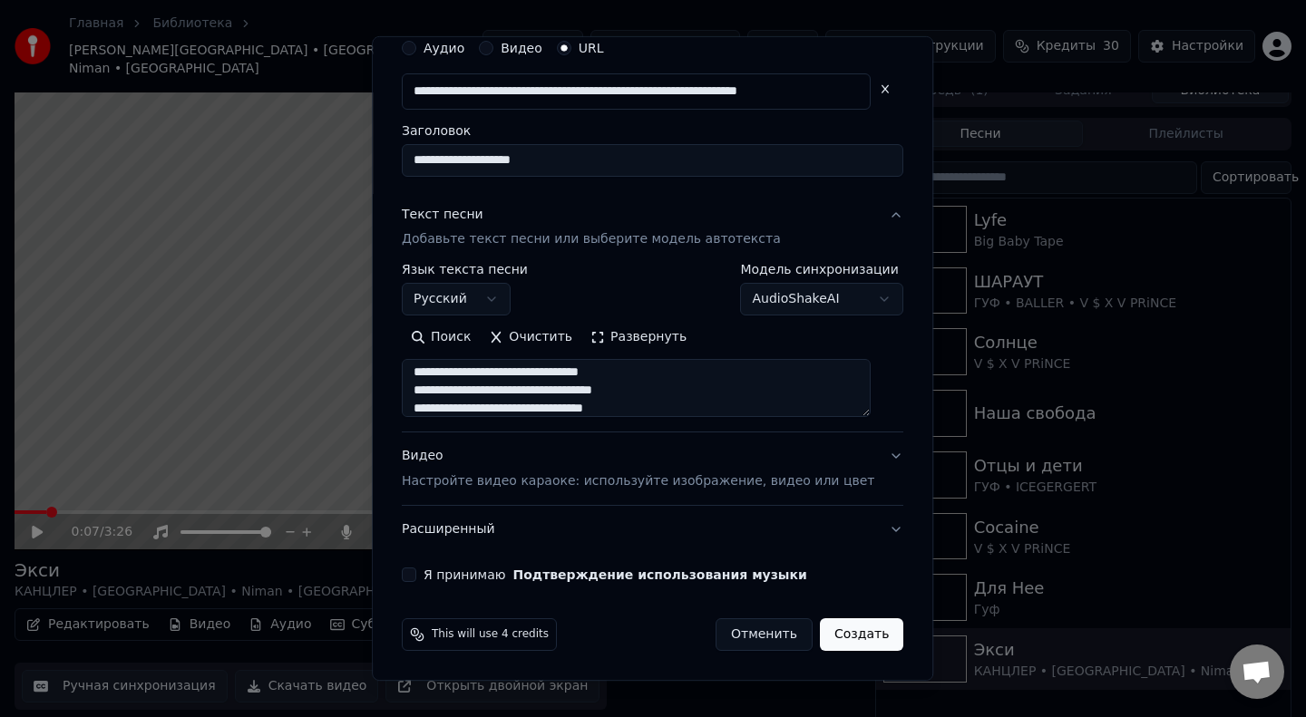
type textarea "**********"
click at [416, 581] on button "Я принимаю Подтверждение использования музыки" at bounding box center [409, 575] width 15 height 15
click at [841, 638] on button "Создать" at bounding box center [861, 634] width 83 height 33
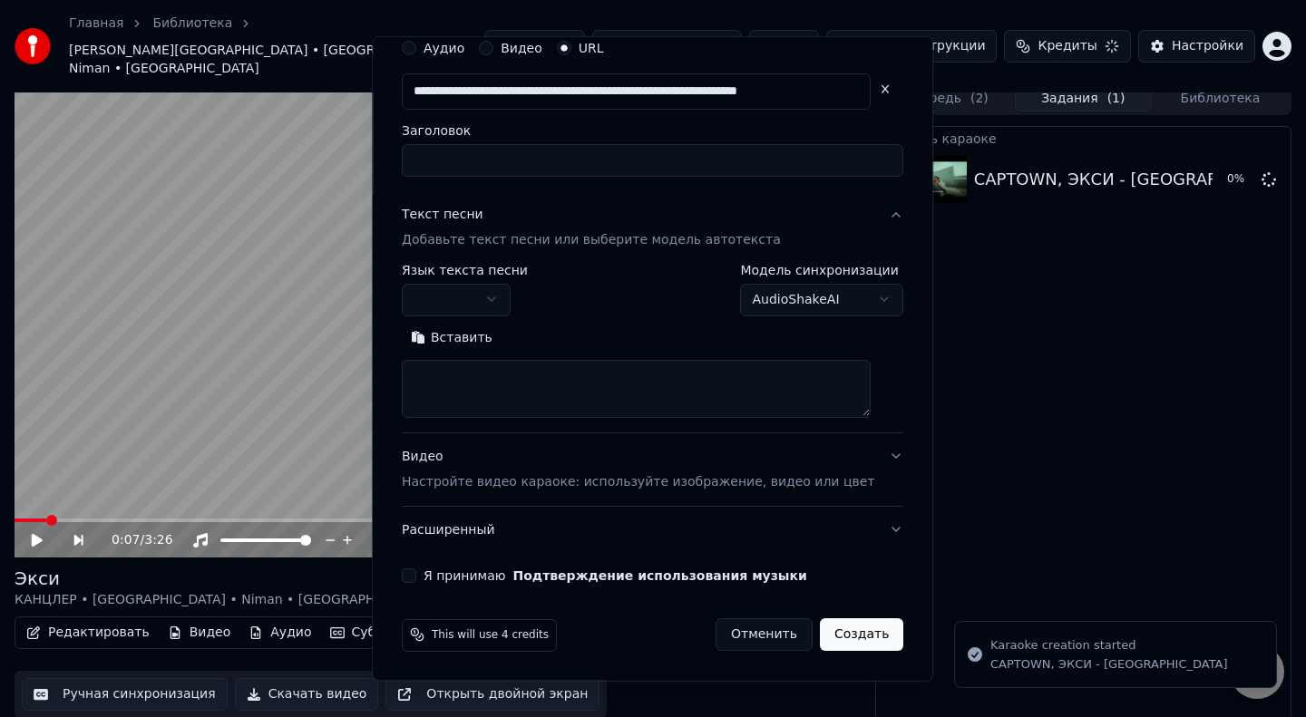
scroll to position [0, 0]
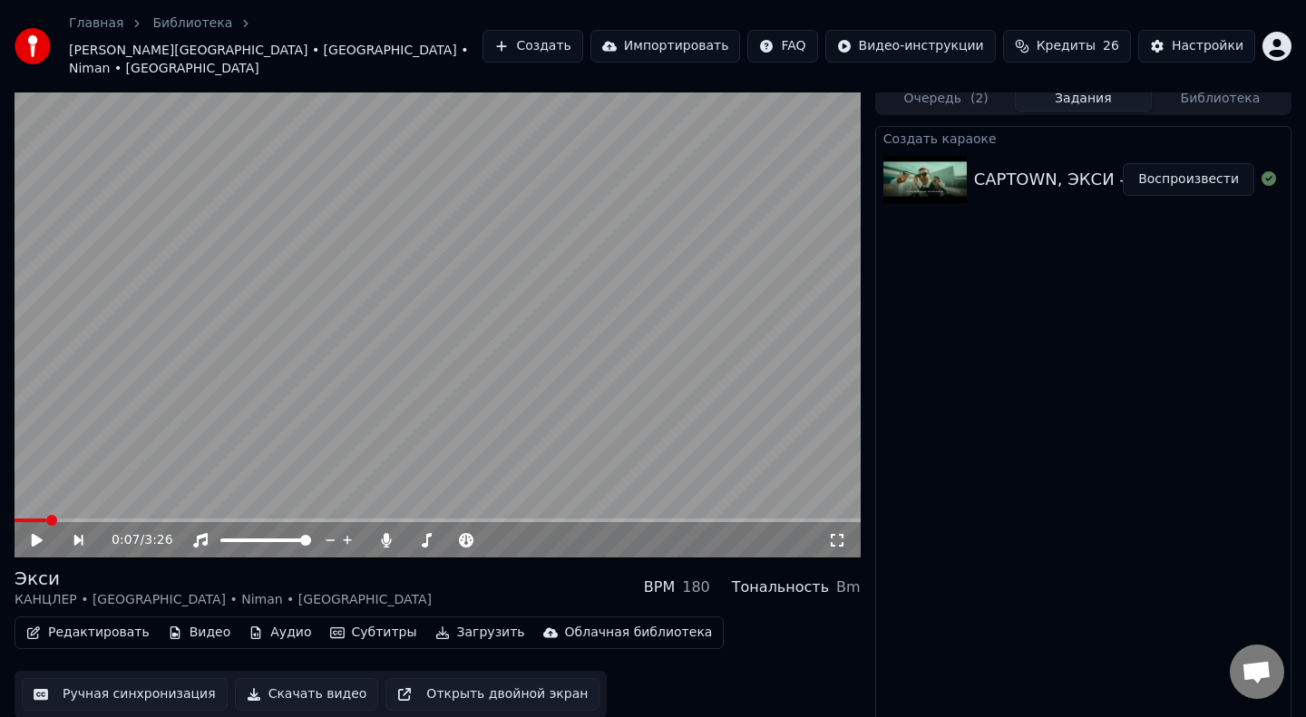
click at [1173, 165] on button "Воспроизвести" at bounding box center [1187, 179] width 131 height 33
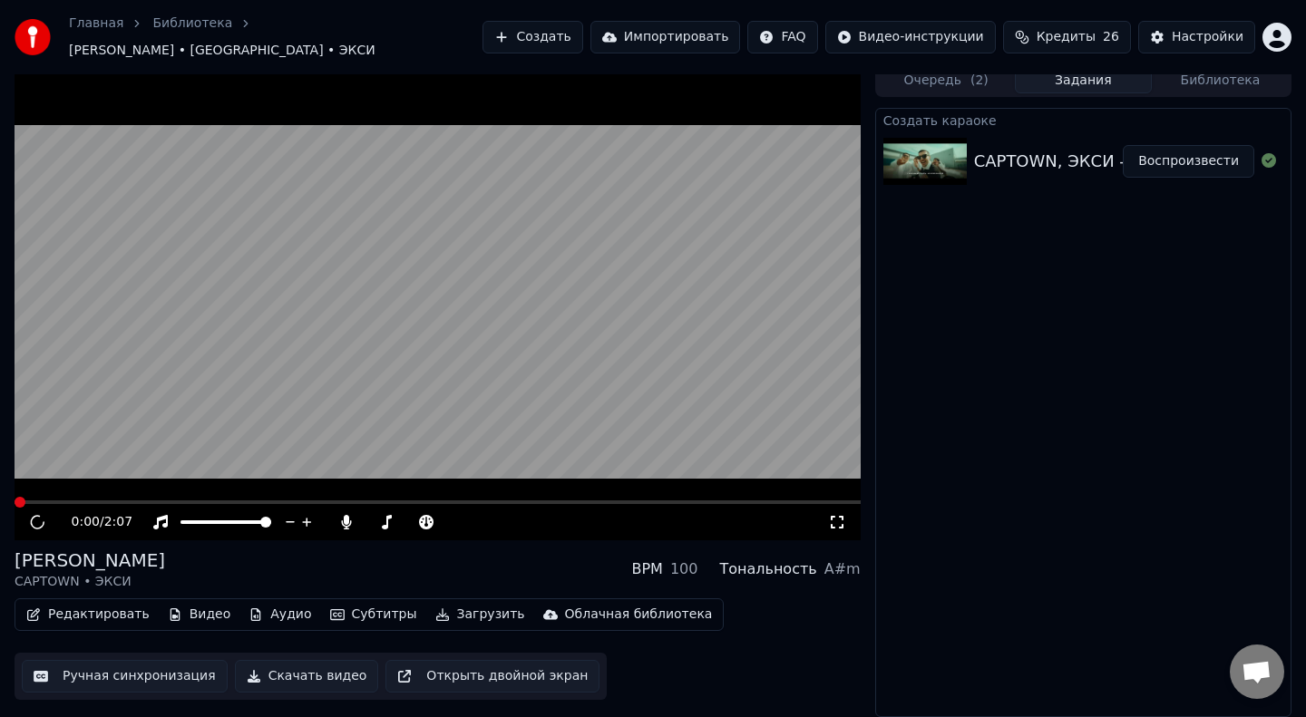
scroll to position [1, 0]
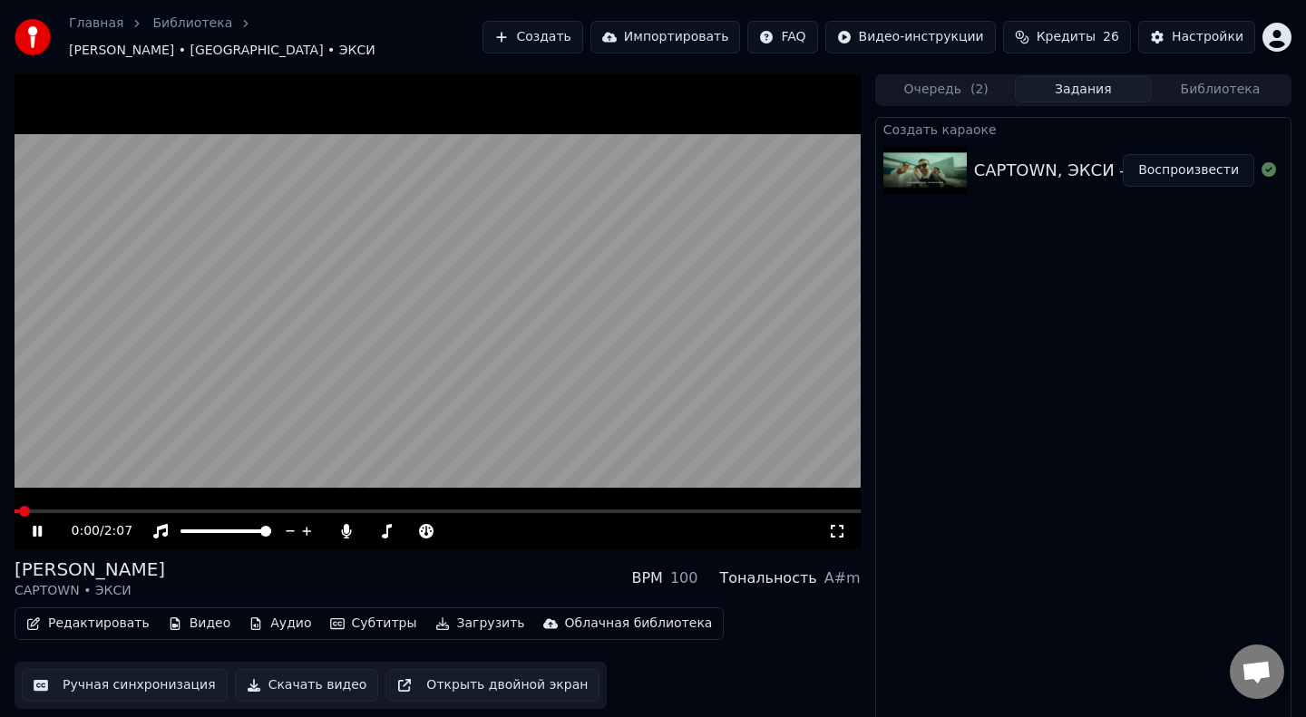
click at [839, 524] on icon at bounding box center [837, 531] width 18 height 15
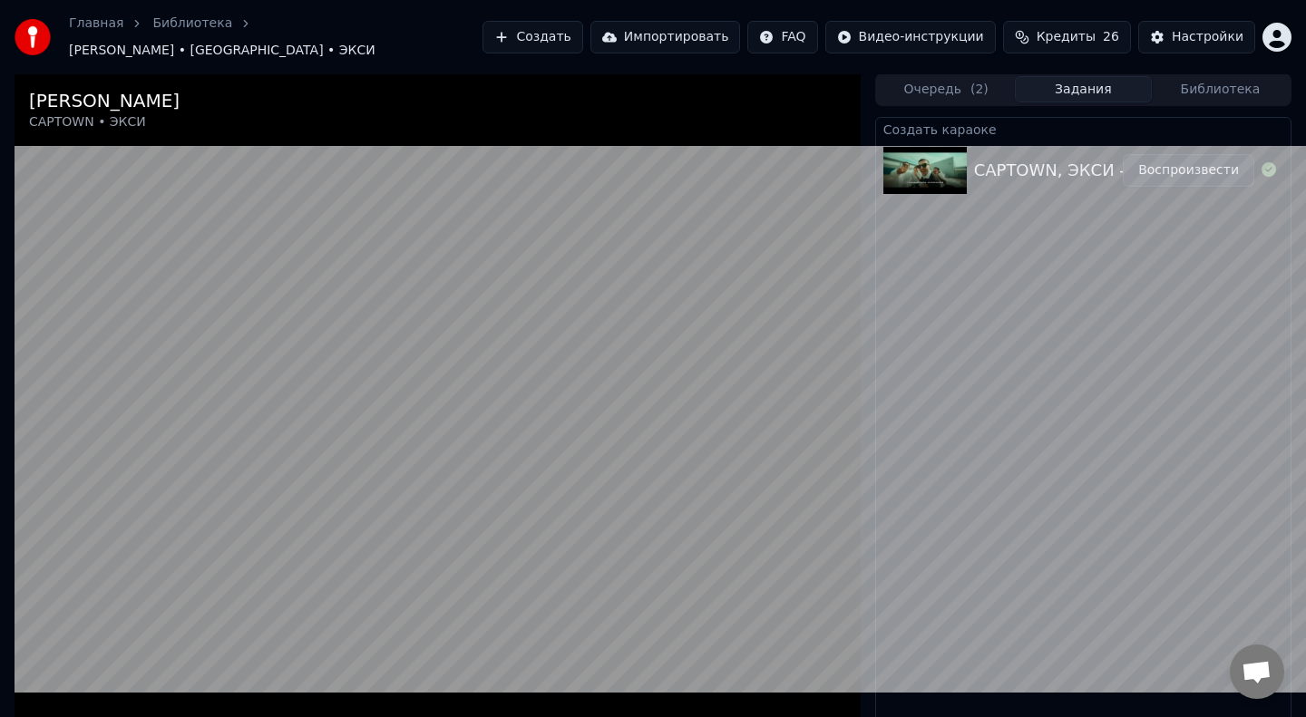
scroll to position [0, 0]
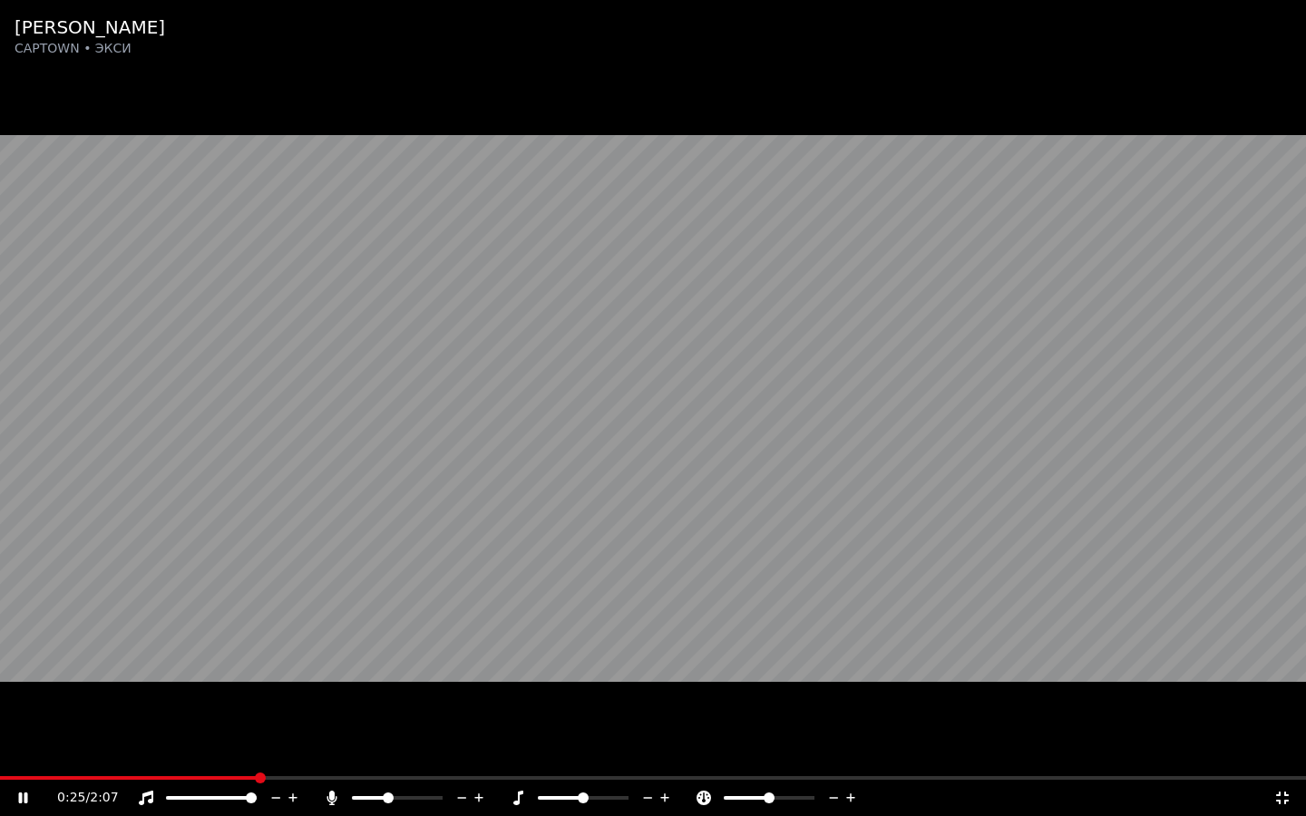
click at [251, 716] on div "0:25 / 2:07" at bounding box center [665, 798] width 1216 height 18
click at [21, 716] on span at bounding box center [10, 778] width 21 height 4
click at [377, 716] on span at bounding box center [397, 798] width 91 height 4
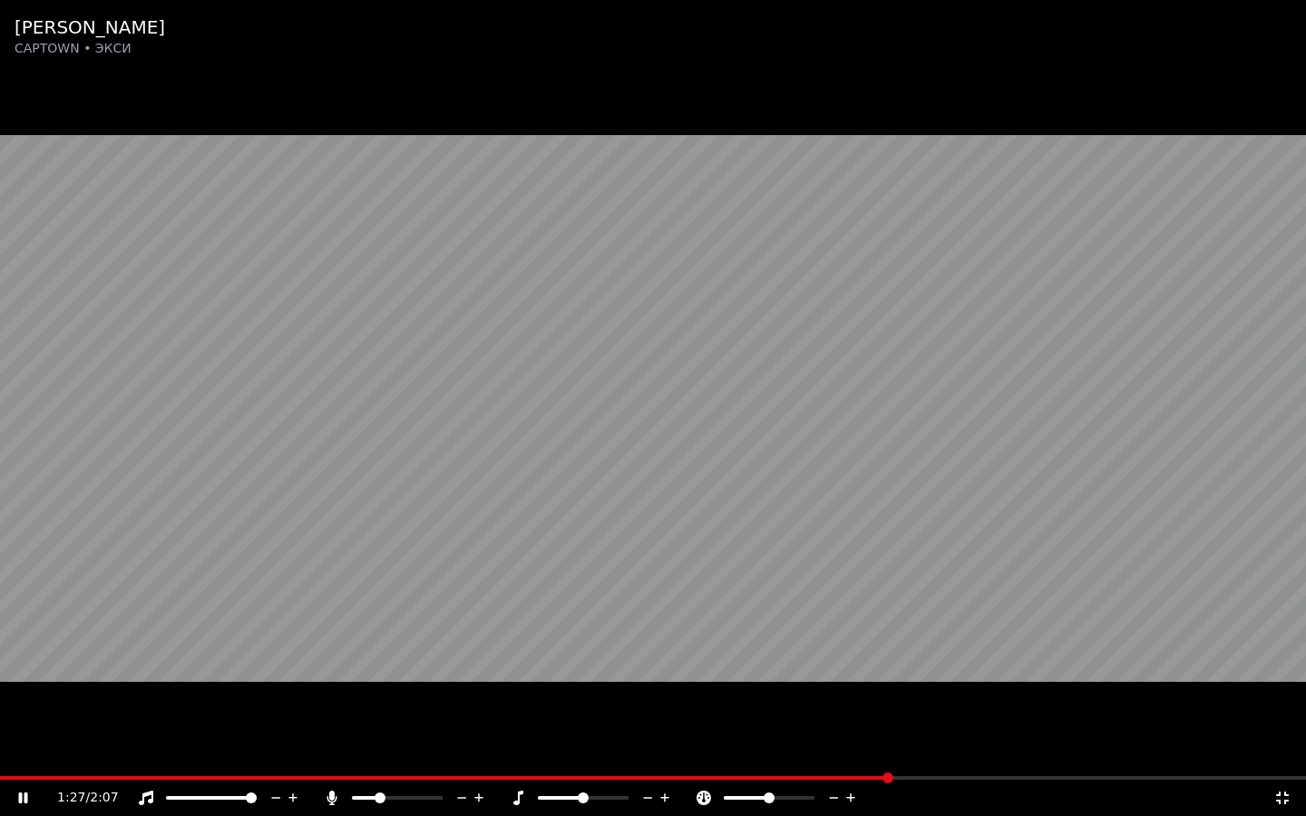
click at [1282, 716] on icon at bounding box center [1282, 798] width 18 height 15
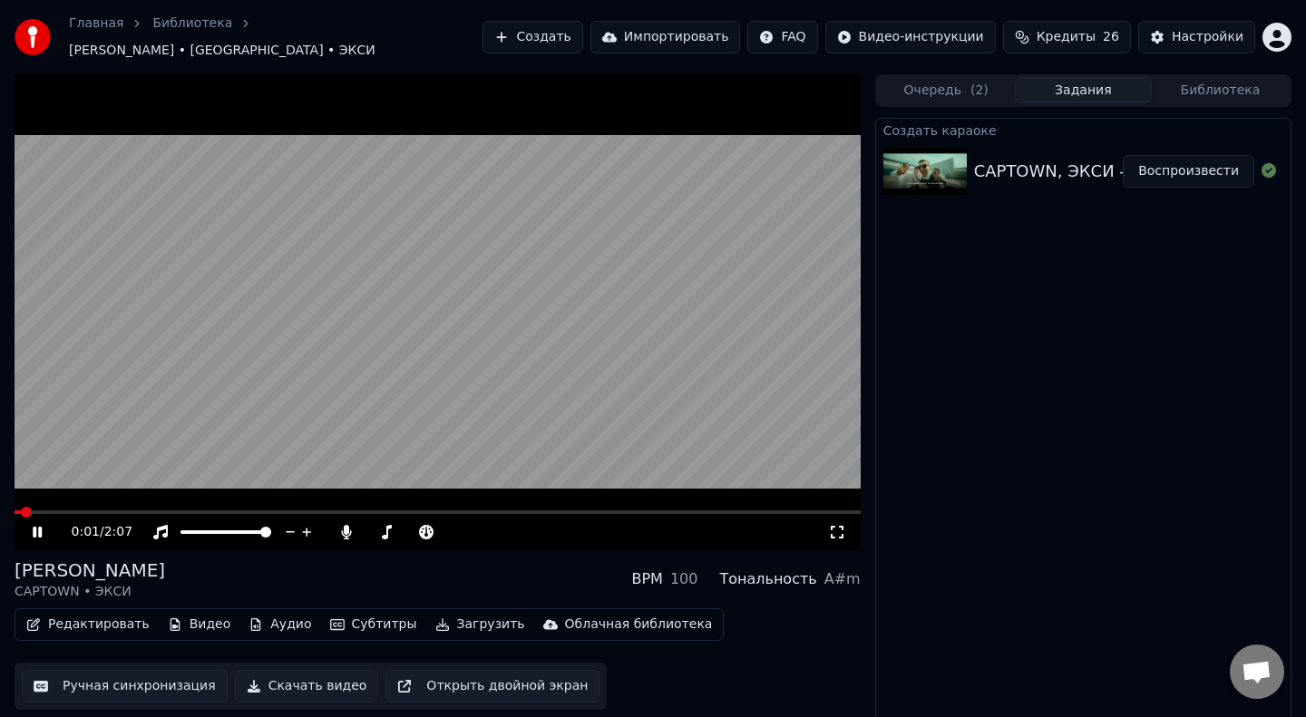
click at [21, 510] on span at bounding box center [18, 512] width 6 height 4
click at [51, 510] on span at bounding box center [35, 512] width 40 height 4
click at [64, 500] on video at bounding box center [438, 312] width 846 height 476
click at [61, 510] on span at bounding box center [38, 512] width 46 height 4
click at [94, 380] on video at bounding box center [438, 312] width 846 height 476
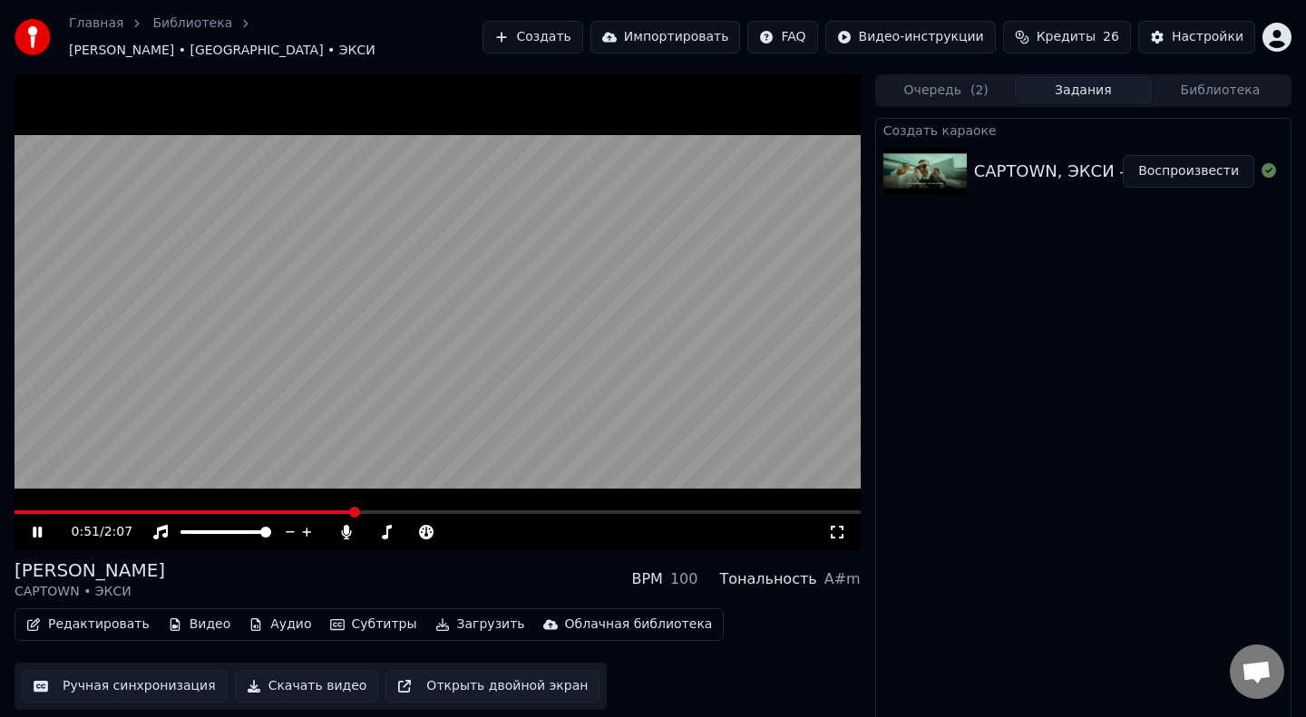
click at [53, 499] on video at bounding box center [438, 312] width 846 height 476
click at [53, 510] on span at bounding box center [185, 512] width 341 height 4
click at [129, 426] on video at bounding box center [438, 312] width 846 height 476
click at [737, 510] on span at bounding box center [438, 512] width 846 height 4
click at [791, 510] on span at bounding box center [438, 512] width 846 height 4
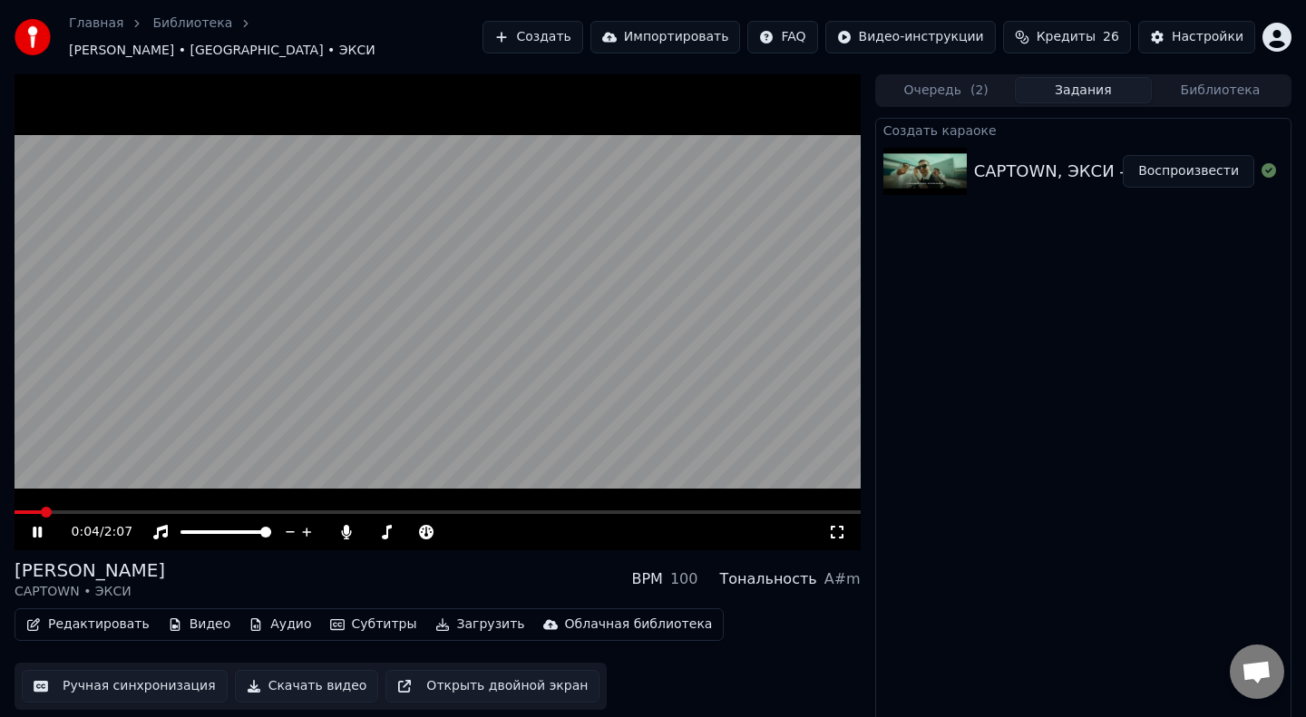
click at [38, 510] on span at bounding box center [28, 512] width 26 height 4
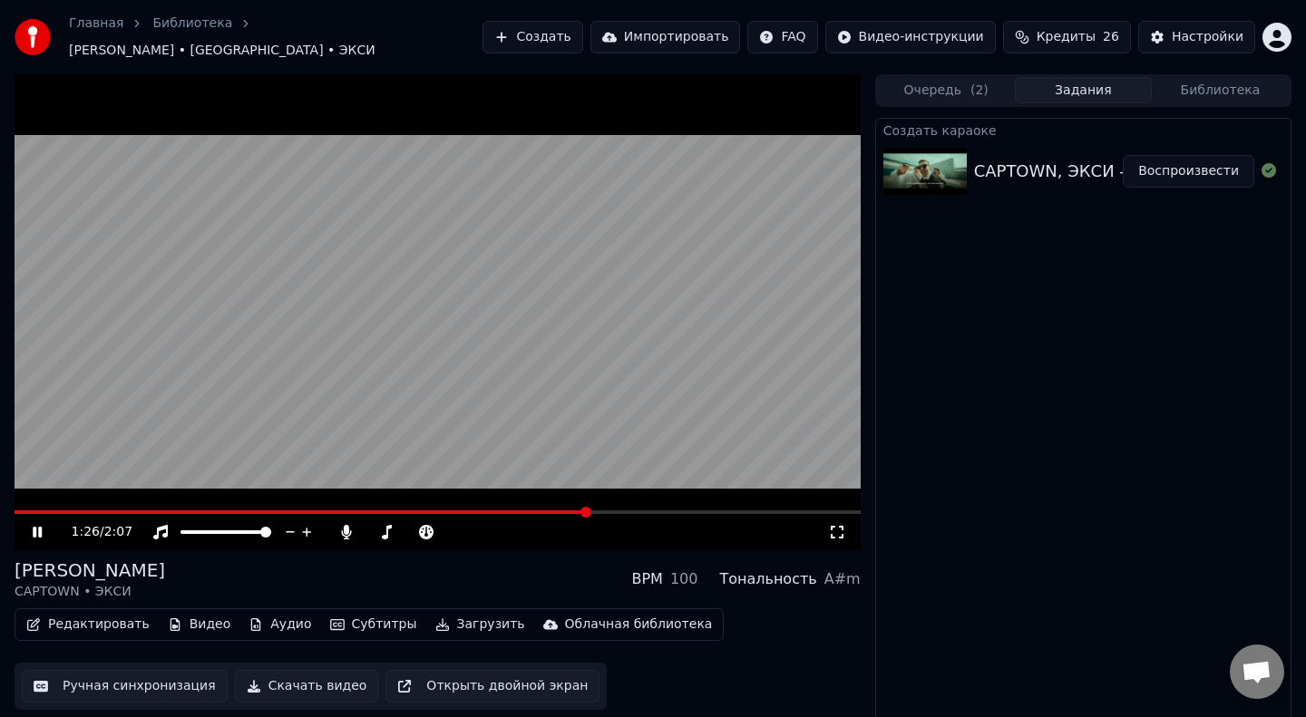
click at [629, 510] on span at bounding box center [438, 512] width 846 height 4
click at [44, 510] on span at bounding box center [331, 512] width 633 height 4
click at [101, 428] on video at bounding box center [438, 312] width 846 height 476
click at [24, 500] on video at bounding box center [438, 312] width 846 height 476
click at [28, 510] on span at bounding box center [250, 512] width 471 height 4
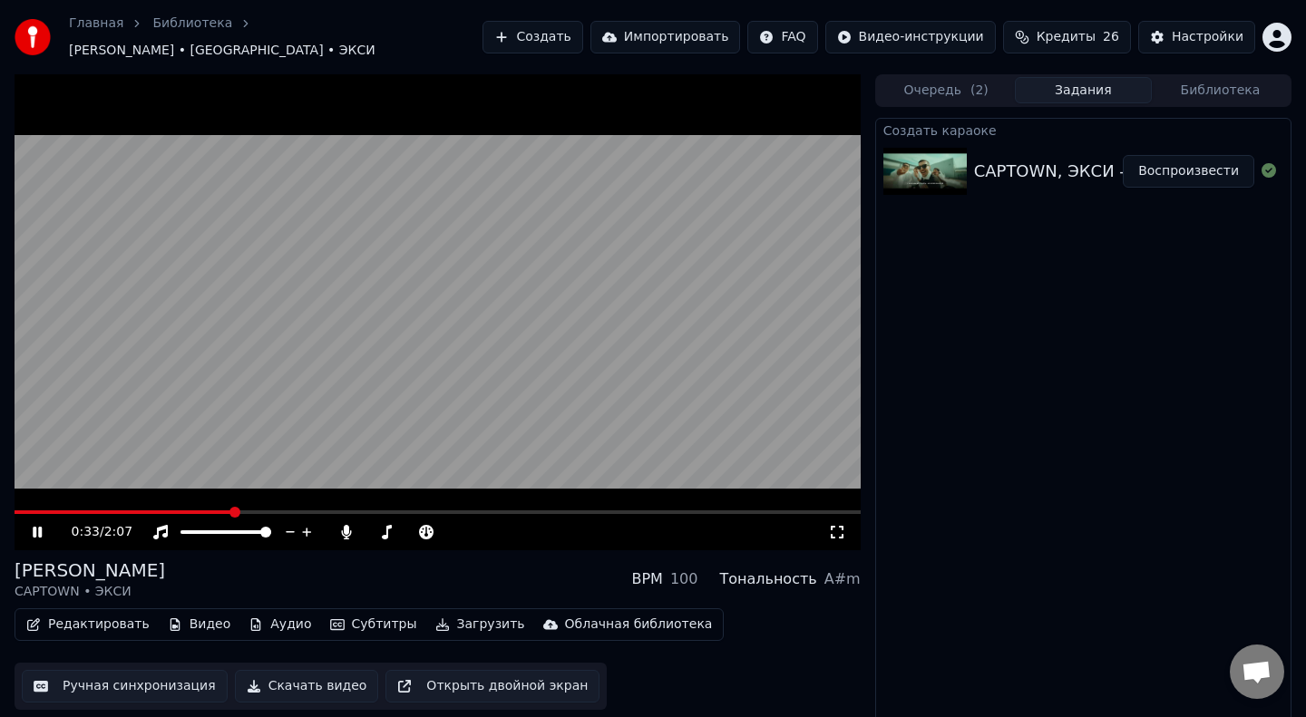
click at [233, 510] on span at bounding box center [124, 512] width 218 height 4
click at [330, 510] on span at bounding box center [173, 512] width 317 height 4
click at [330, 510] on span at bounding box center [176, 512] width 323 height 4
click at [26, 510] on span at bounding box center [369, 512] width 708 height 4
click at [295, 228] on video at bounding box center [438, 312] width 846 height 476
